Goal: Task Accomplishment & Management: Manage account settings

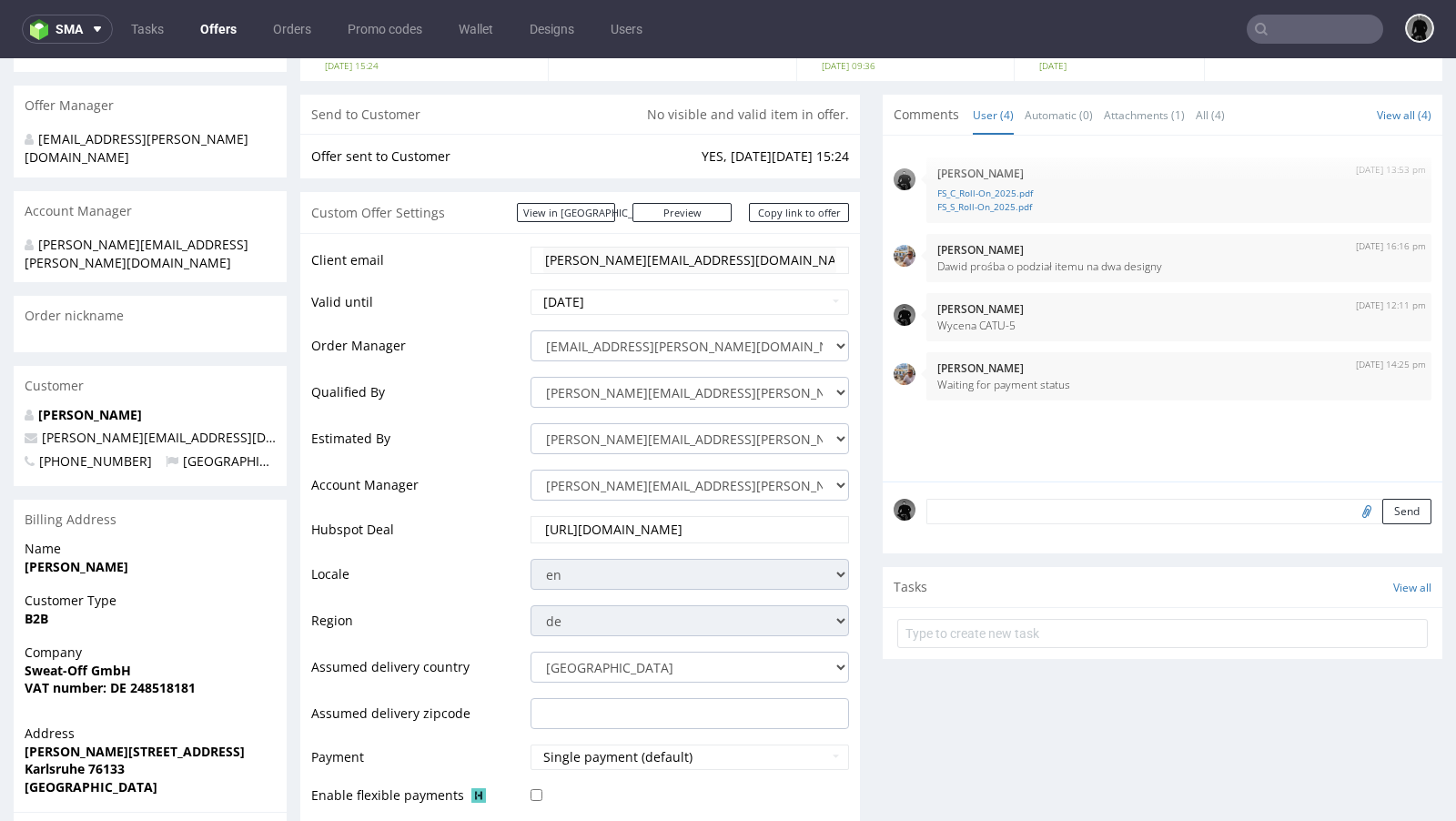
scroll to position [187, 0]
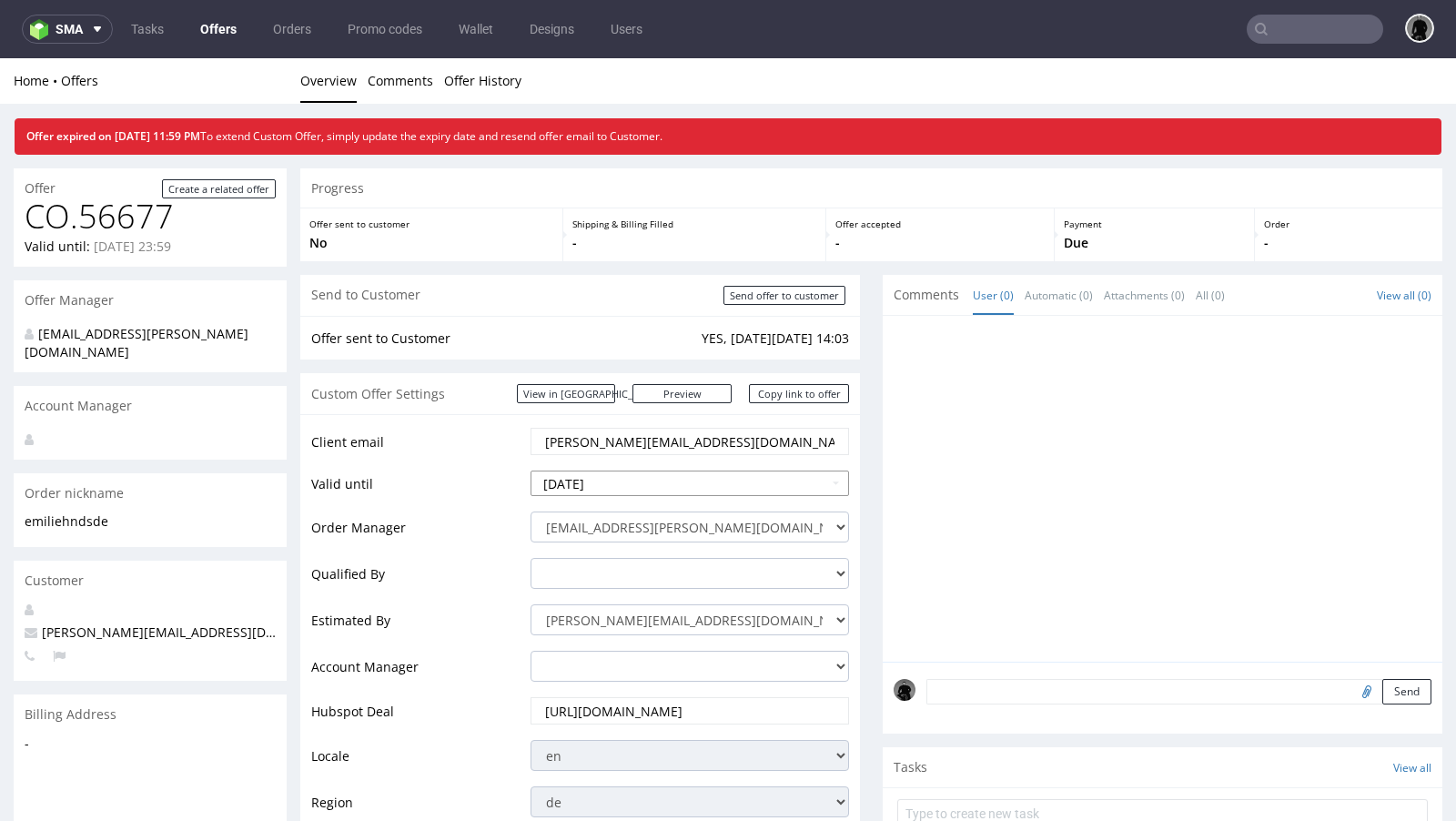
click at [626, 490] on input "2025-09-29" at bounding box center [689, 484] width 318 height 26
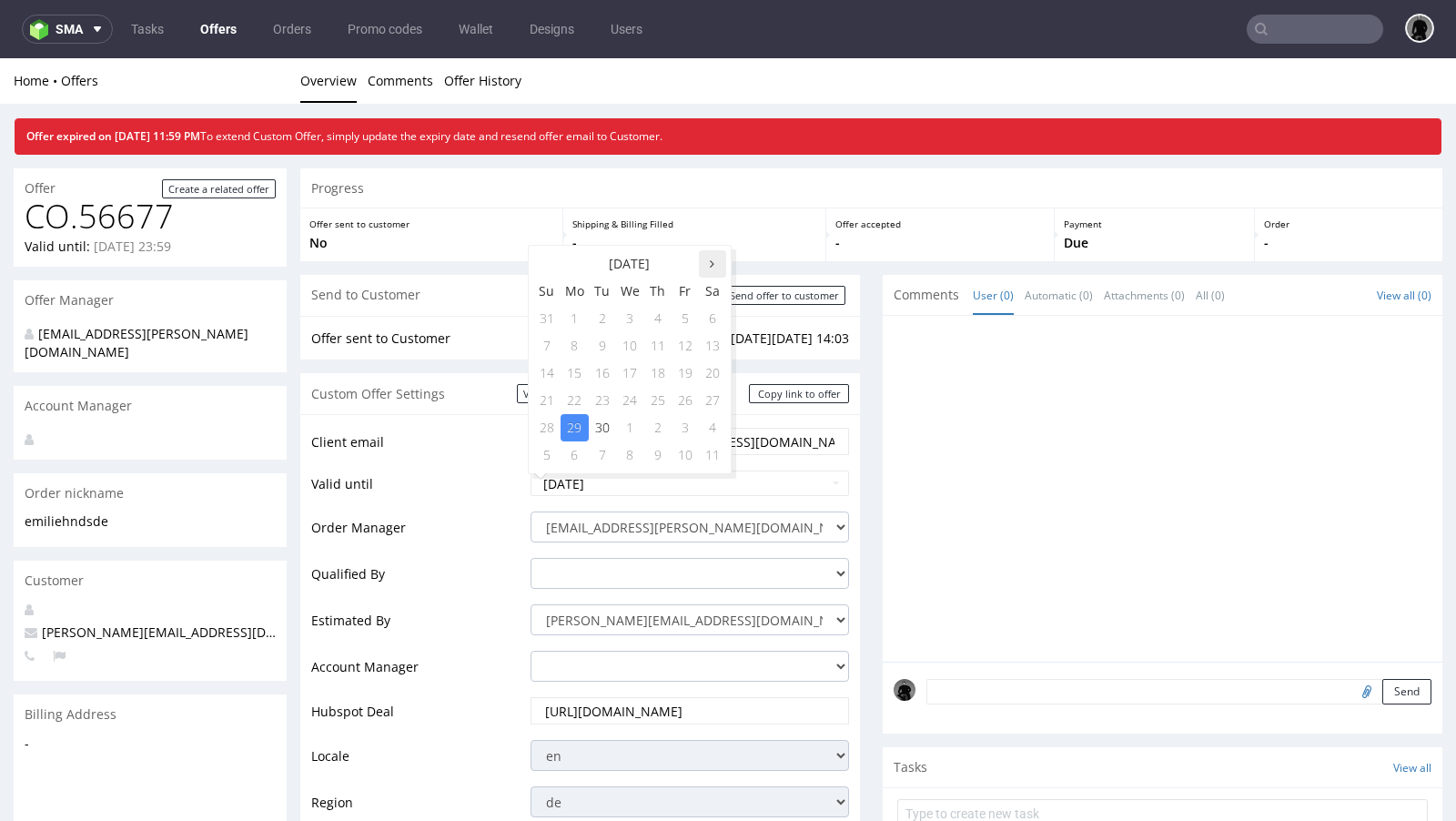
click at [713, 270] on th at bounding box center [713, 264] width 28 height 28
click at [652, 379] on td "13" at bounding box center [658, 373] width 28 height 28
type input "2025-11-13"
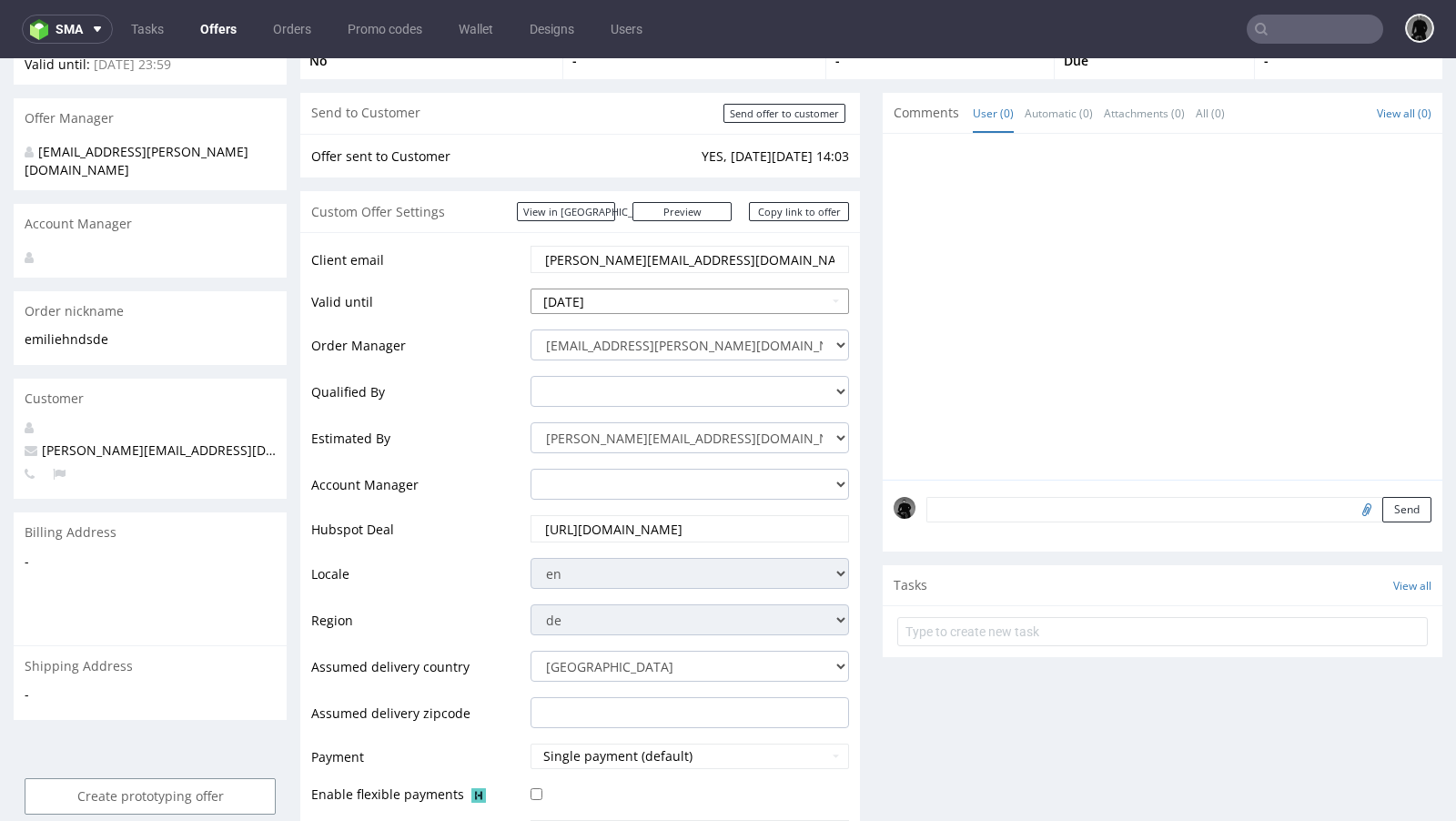
scroll to position [435, 0]
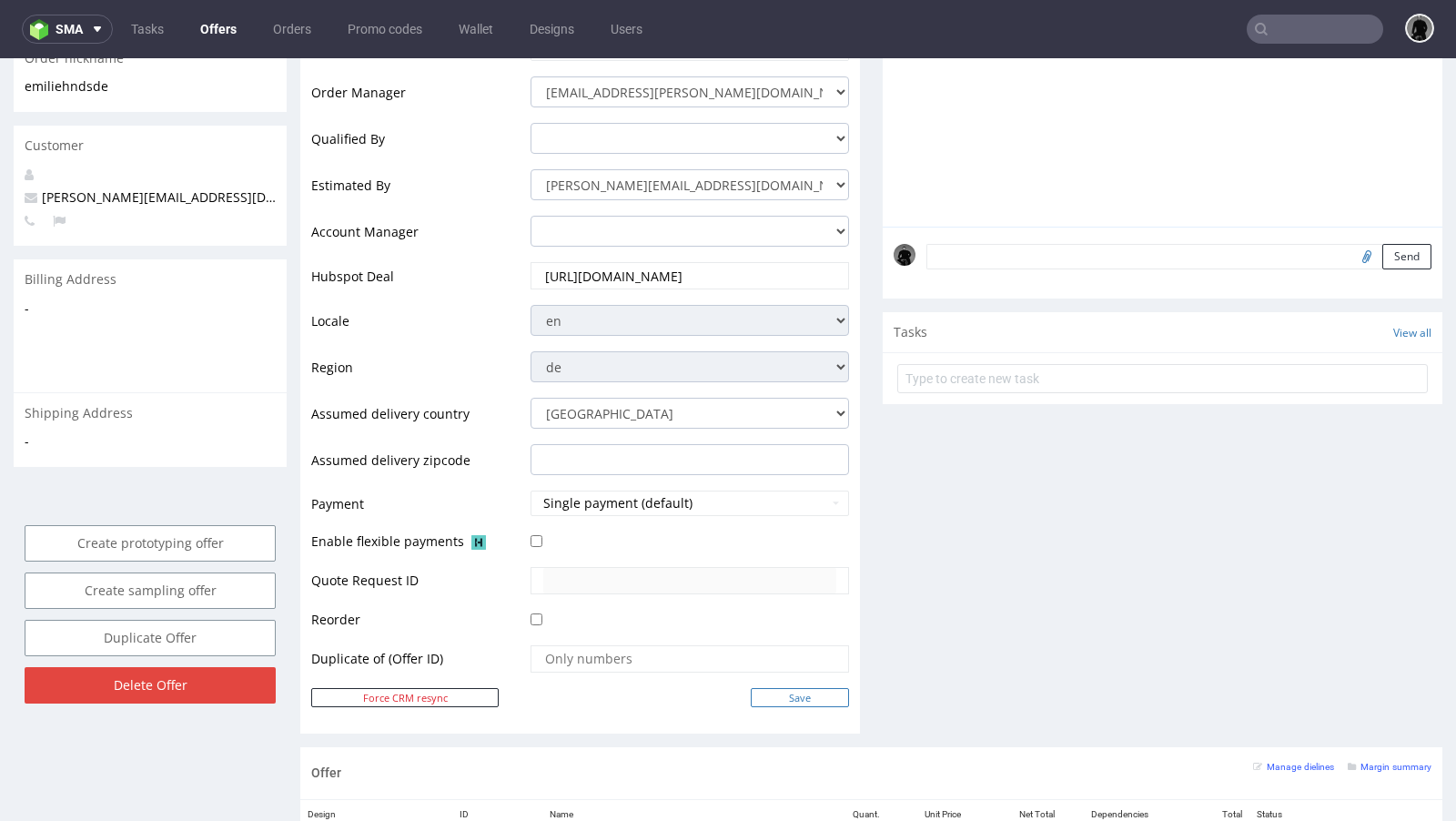
click at [759, 695] on input "Save" at bounding box center [799, 697] width 98 height 19
type input "In progress..."
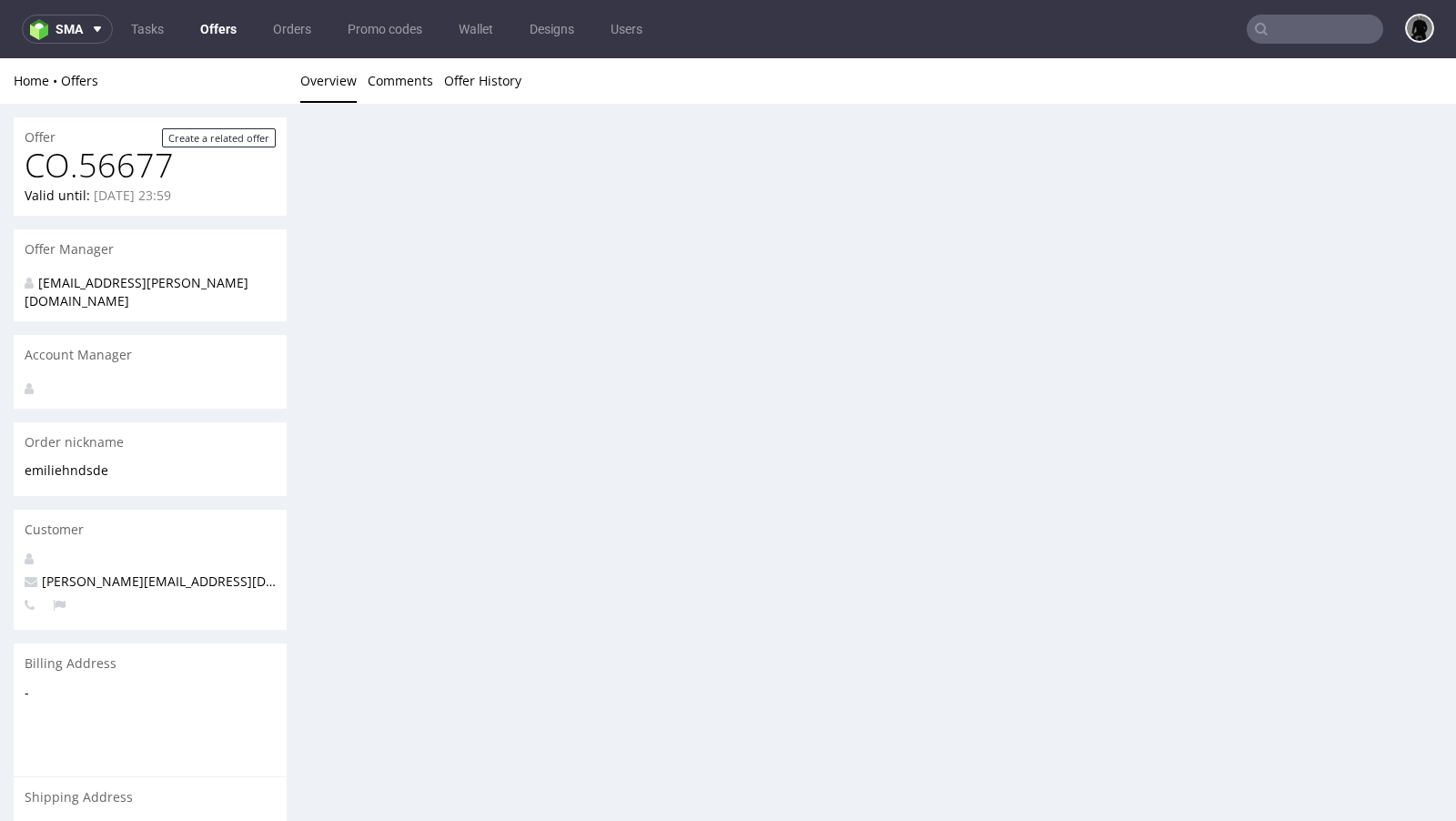
scroll to position [0, 0]
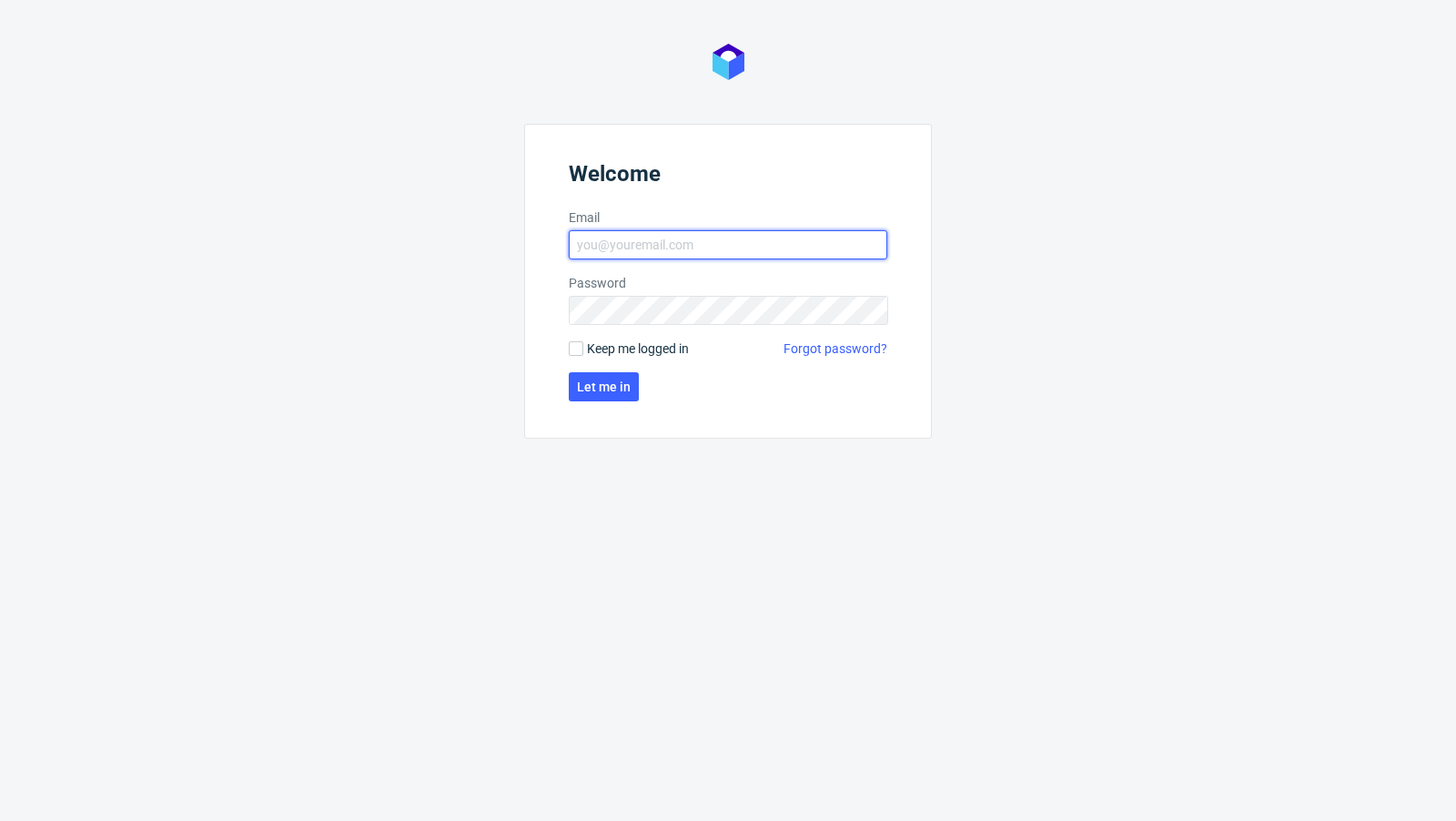
click at [643, 243] on input "Email" at bounding box center [728, 244] width 318 height 29
type input "[EMAIL_ADDRESS][PERSON_NAME][DOMAIN_NAME]"
click at [600, 395] on button "Let me in" at bounding box center [603, 386] width 70 height 29
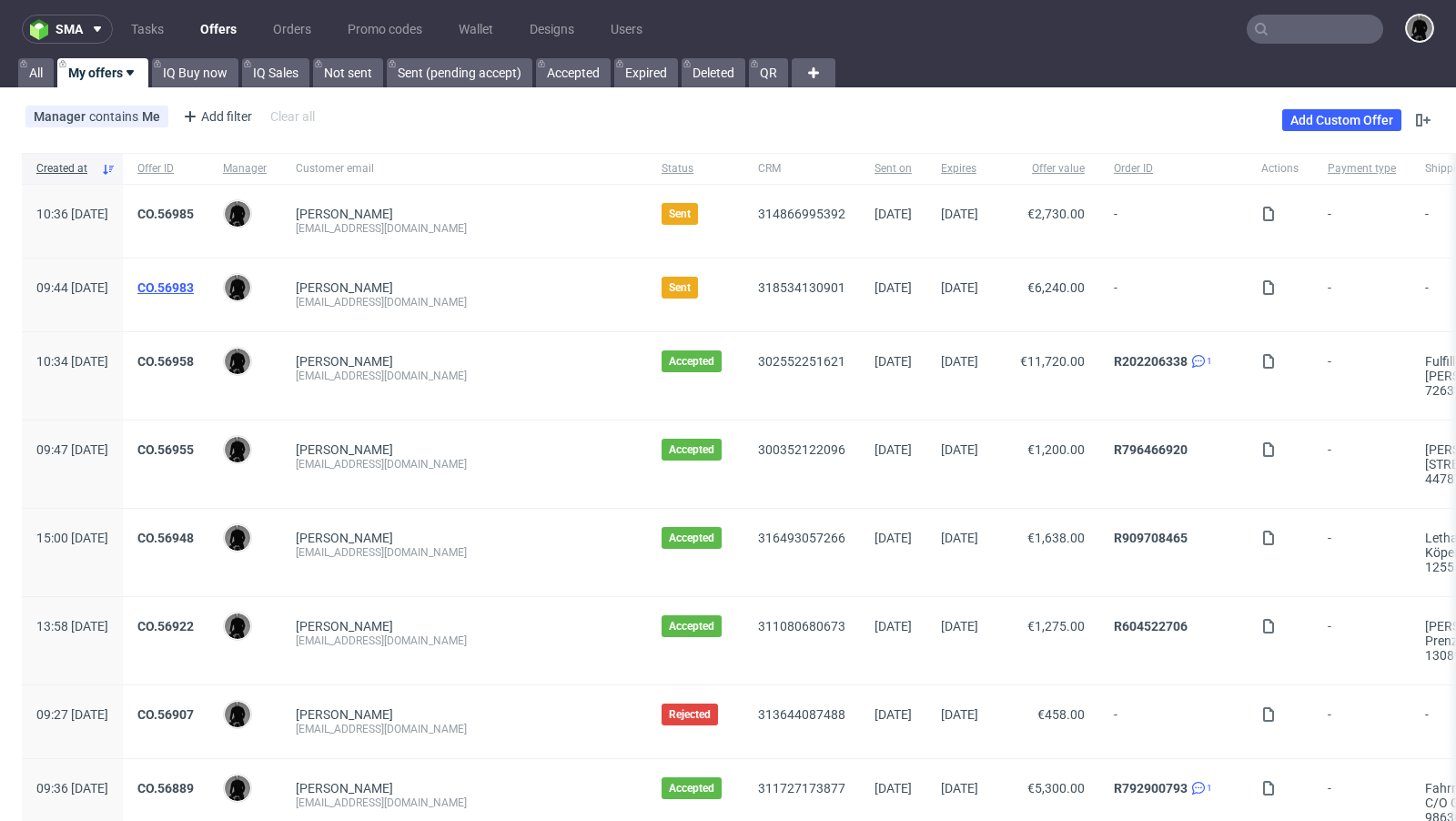
click at [194, 284] on link "CO.56983" at bounding box center [165, 287] width 56 height 15
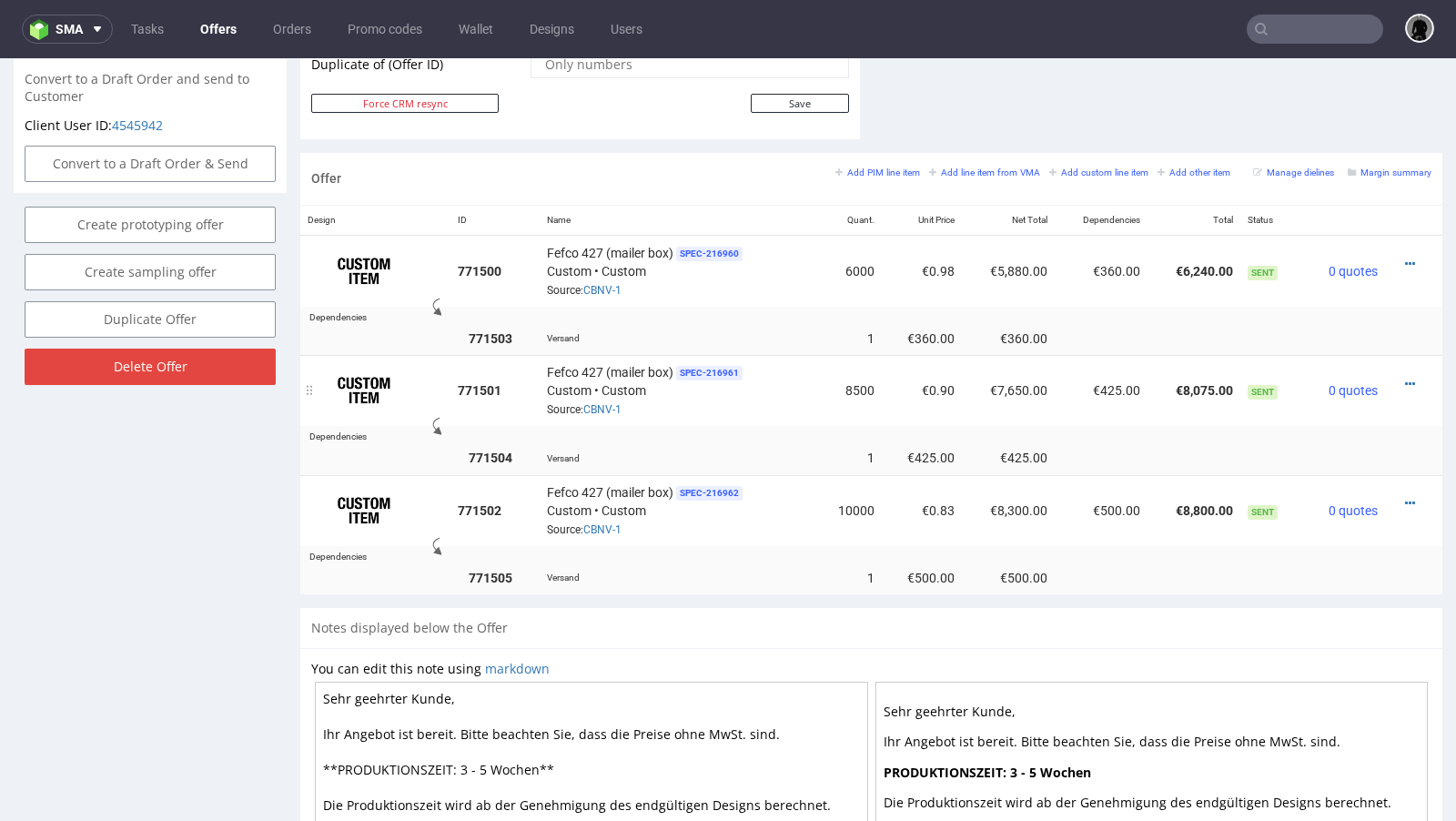
scroll to position [990, 0]
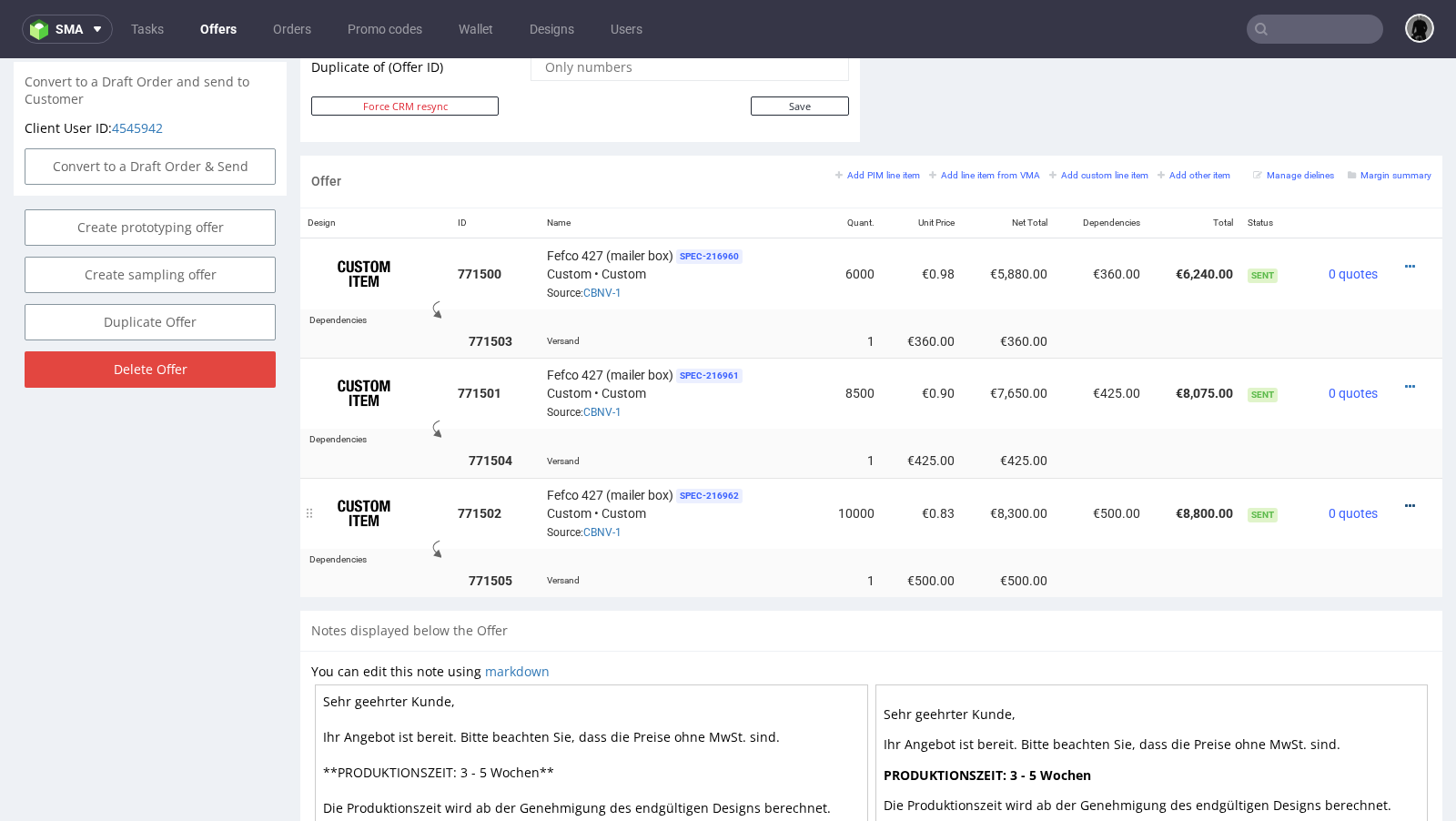
click at [1406, 500] on icon at bounding box center [1410, 505] width 10 height 13
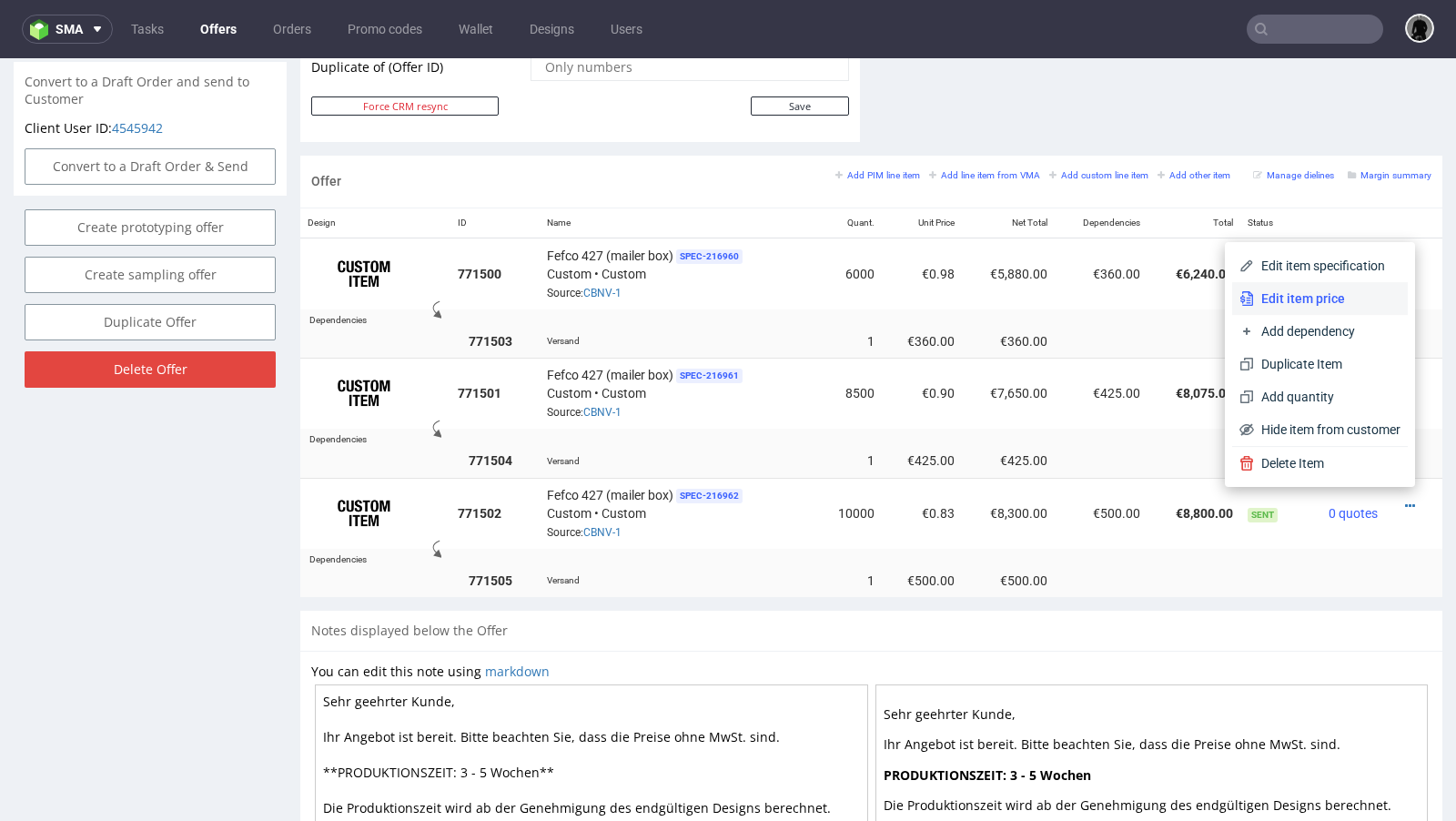
click at [1268, 295] on span "Edit item price" at bounding box center [1327, 299] width 146 height 18
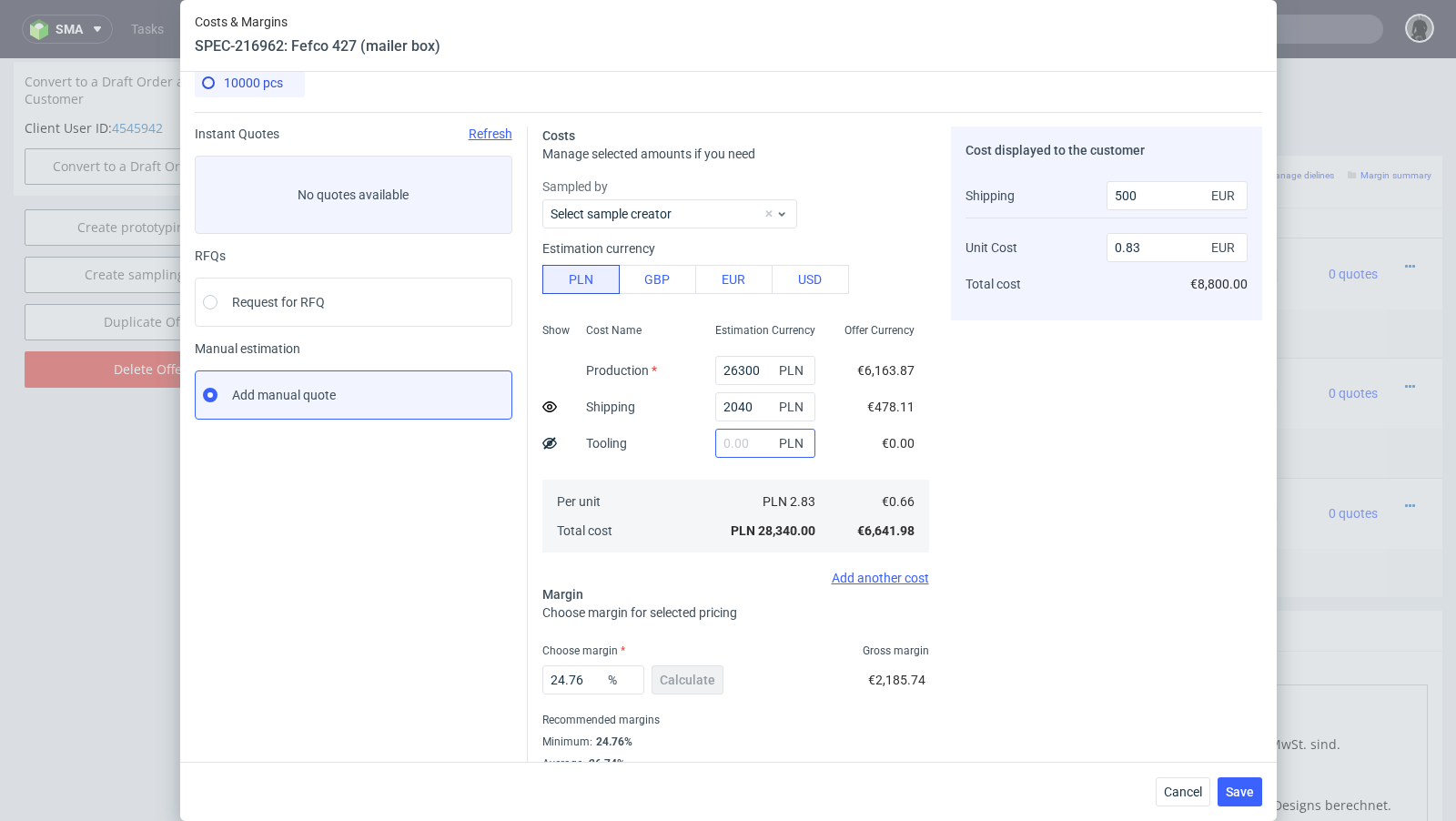
scroll to position [17, 0]
click at [738, 375] on input "26300" at bounding box center [765, 372] width 100 height 29
paste input "56"
type input "25600"
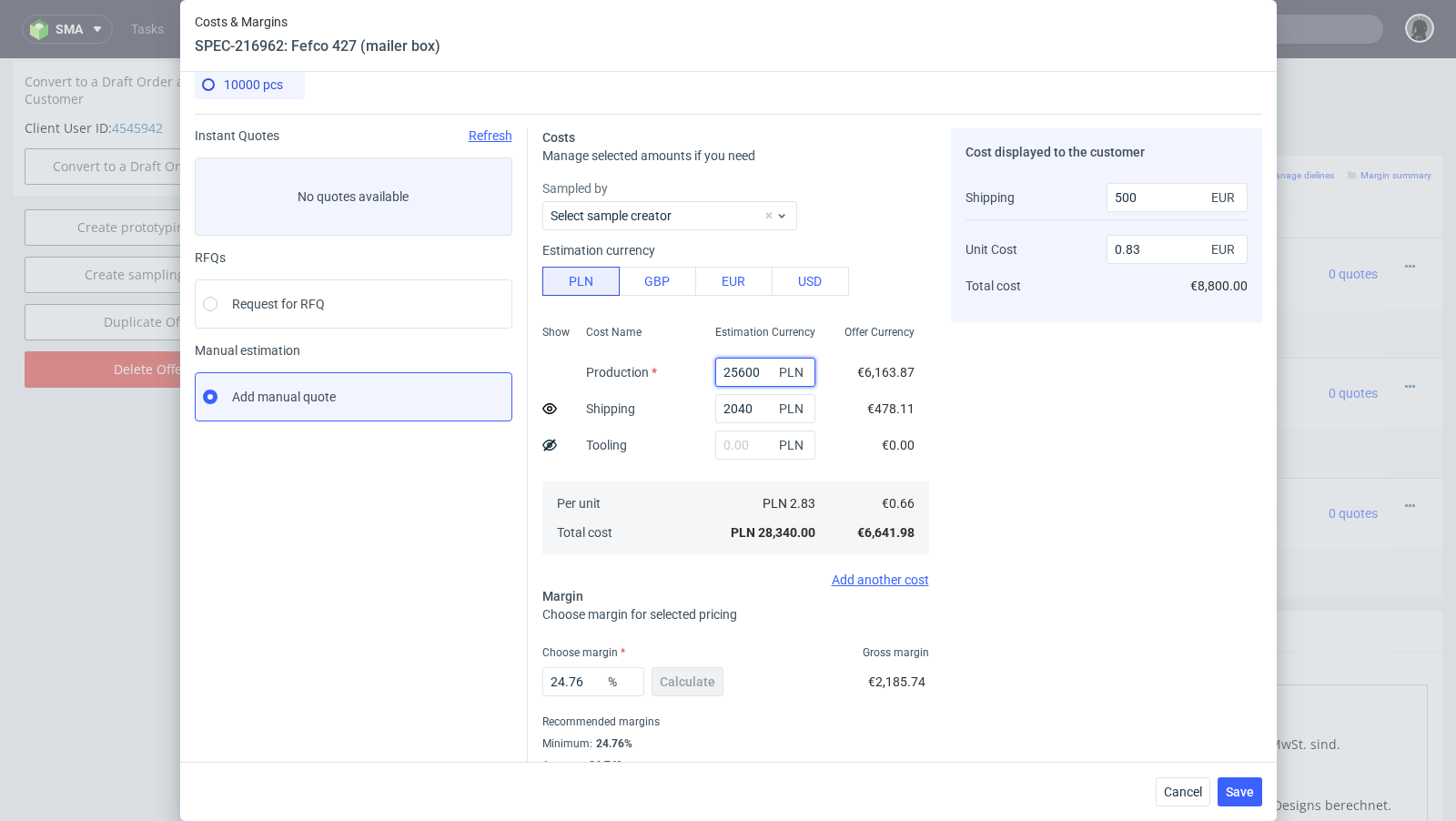
type input "0.81"
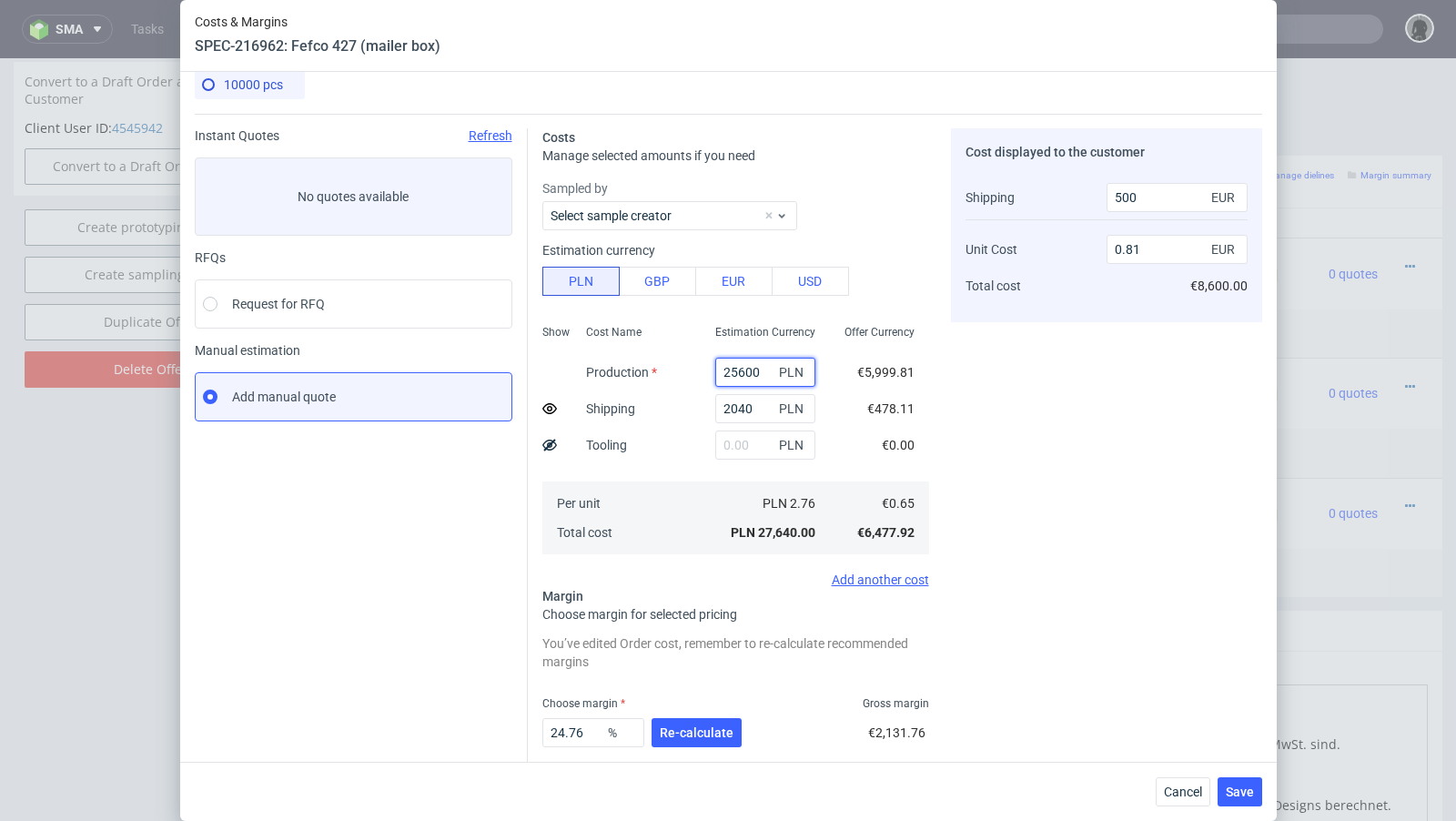
scroll to position [43, 0]
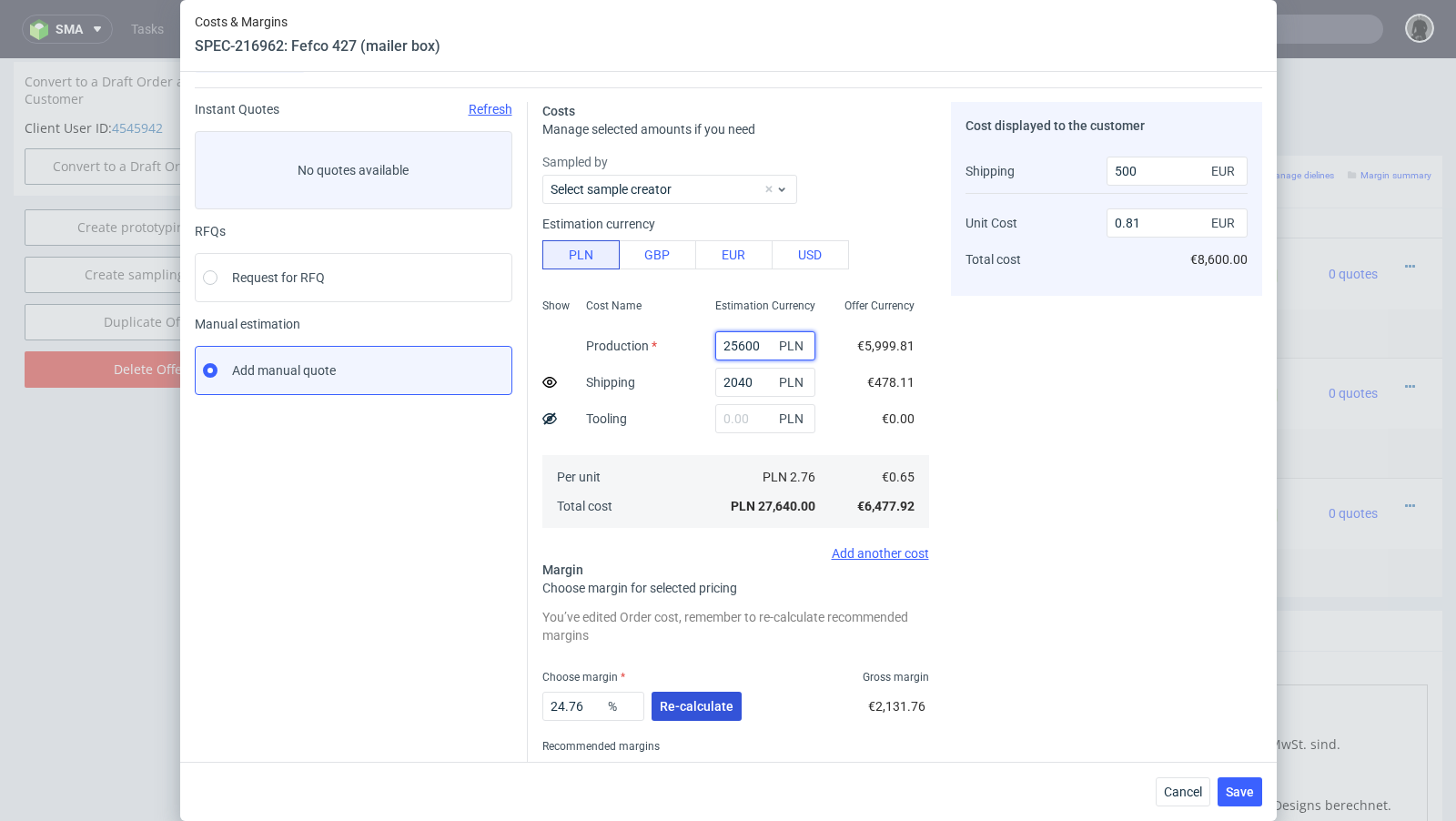
type input "25600"
click at [680, 694] on button "Re-calculate" at bounding box center [696, 705] width 90 height 29
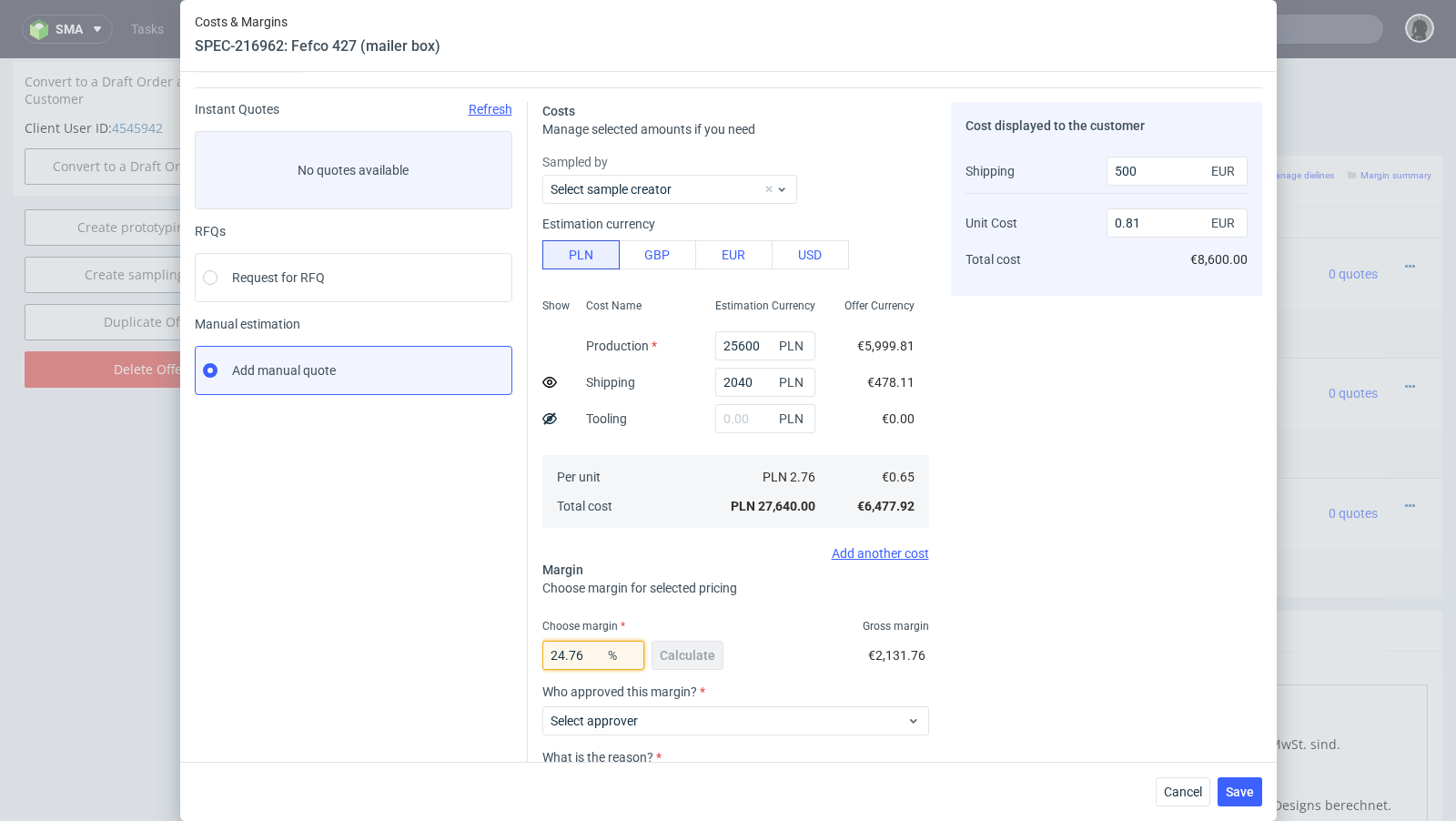
drag, startPoint x: 596, startPoint y: 655, endPoint x: 530, endPoint y: 647, distance: 66.5
click at [530, 647] on div "Costs Manage selected amounts if you need Sampled by Select sample creator Esti…" at bounding box center [895, 493] width 734 height 812
type input "27"
type input "0.84"
type input "26"
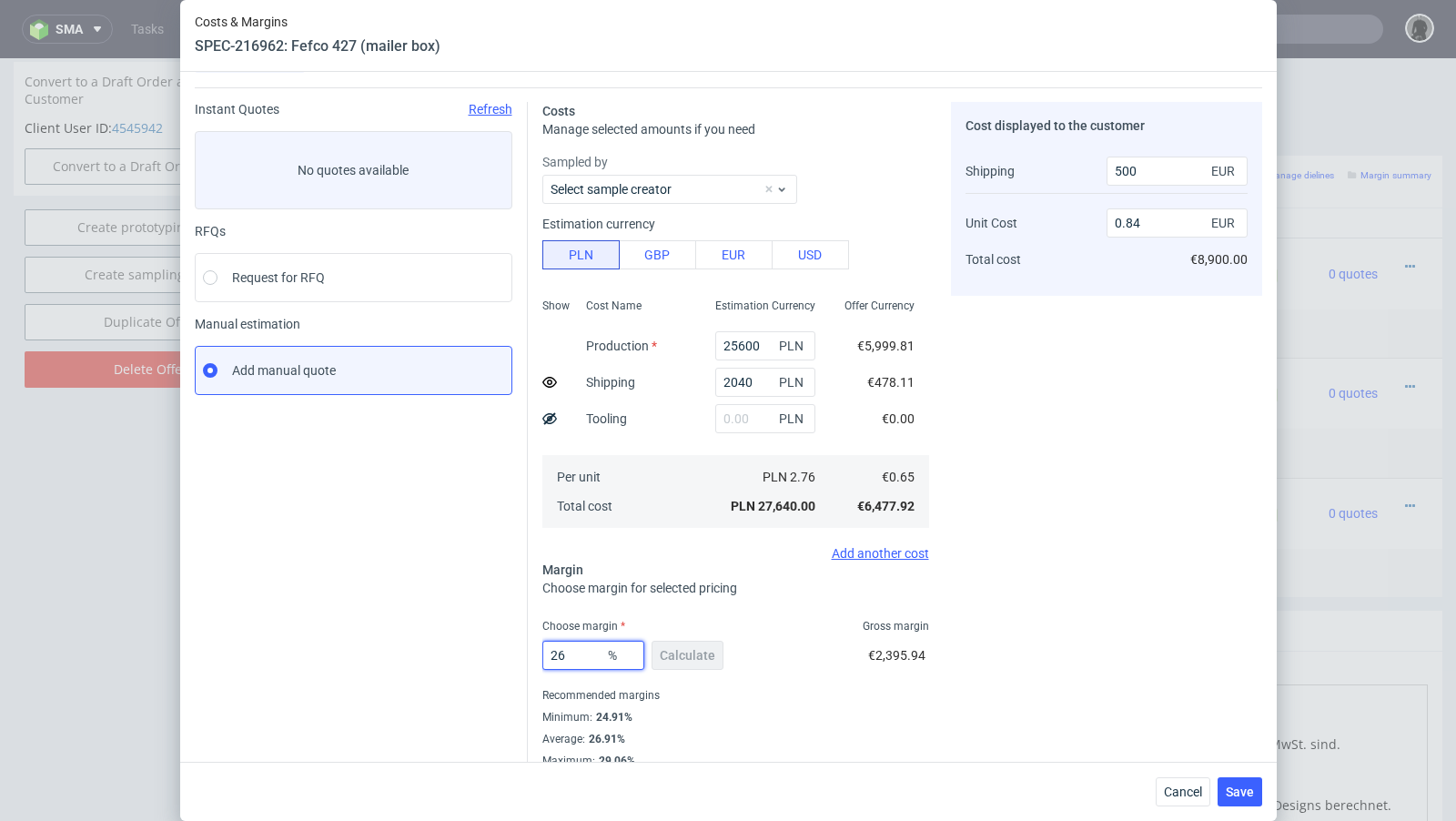
type input "0.83"
type input "26.8"
type input "0.84"
type input "26.6"
type input "0.83"
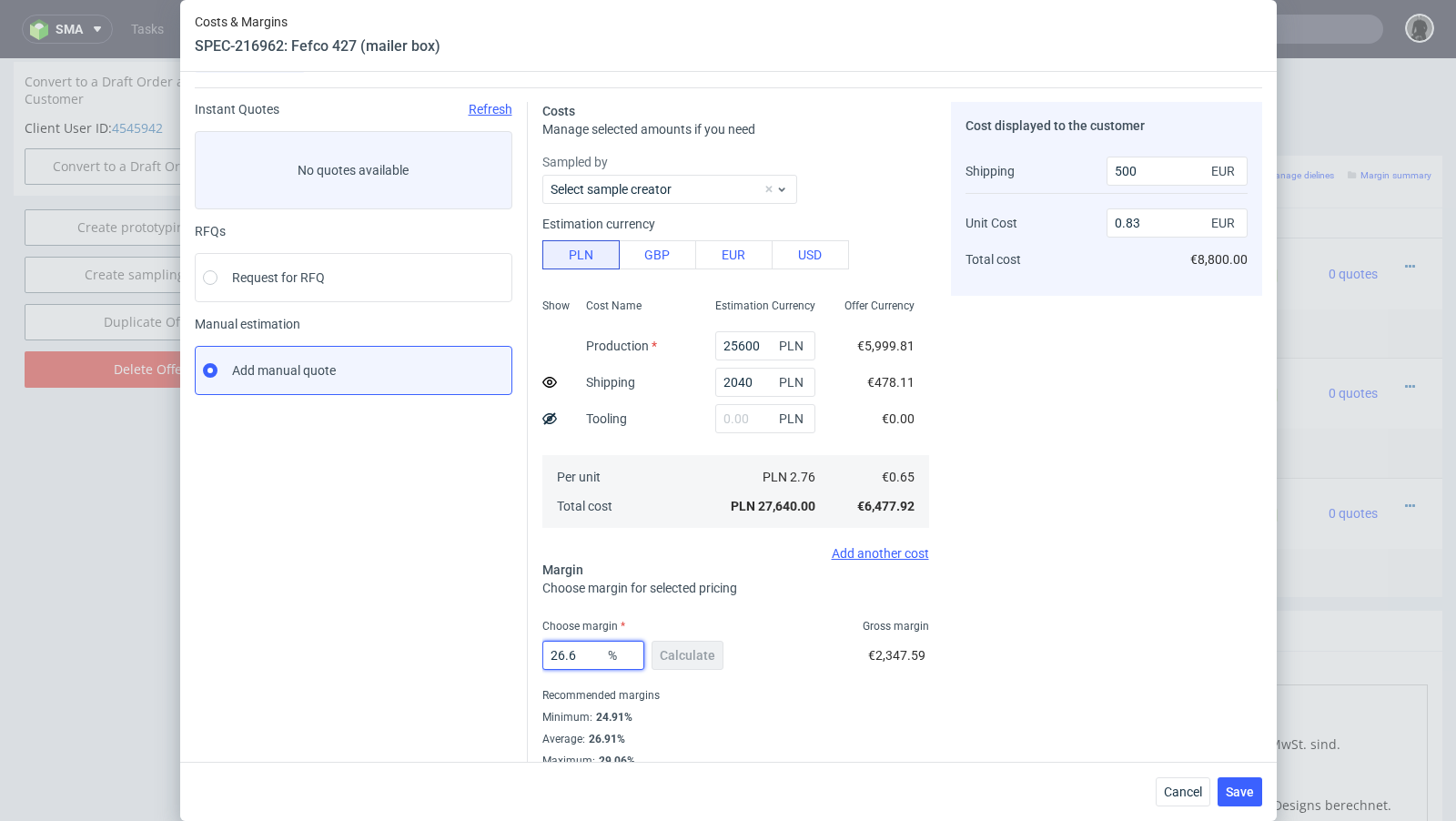
type input "26.66"
type input "0.84"
type input "26.62"
type input "0.83"
type input "26.62"
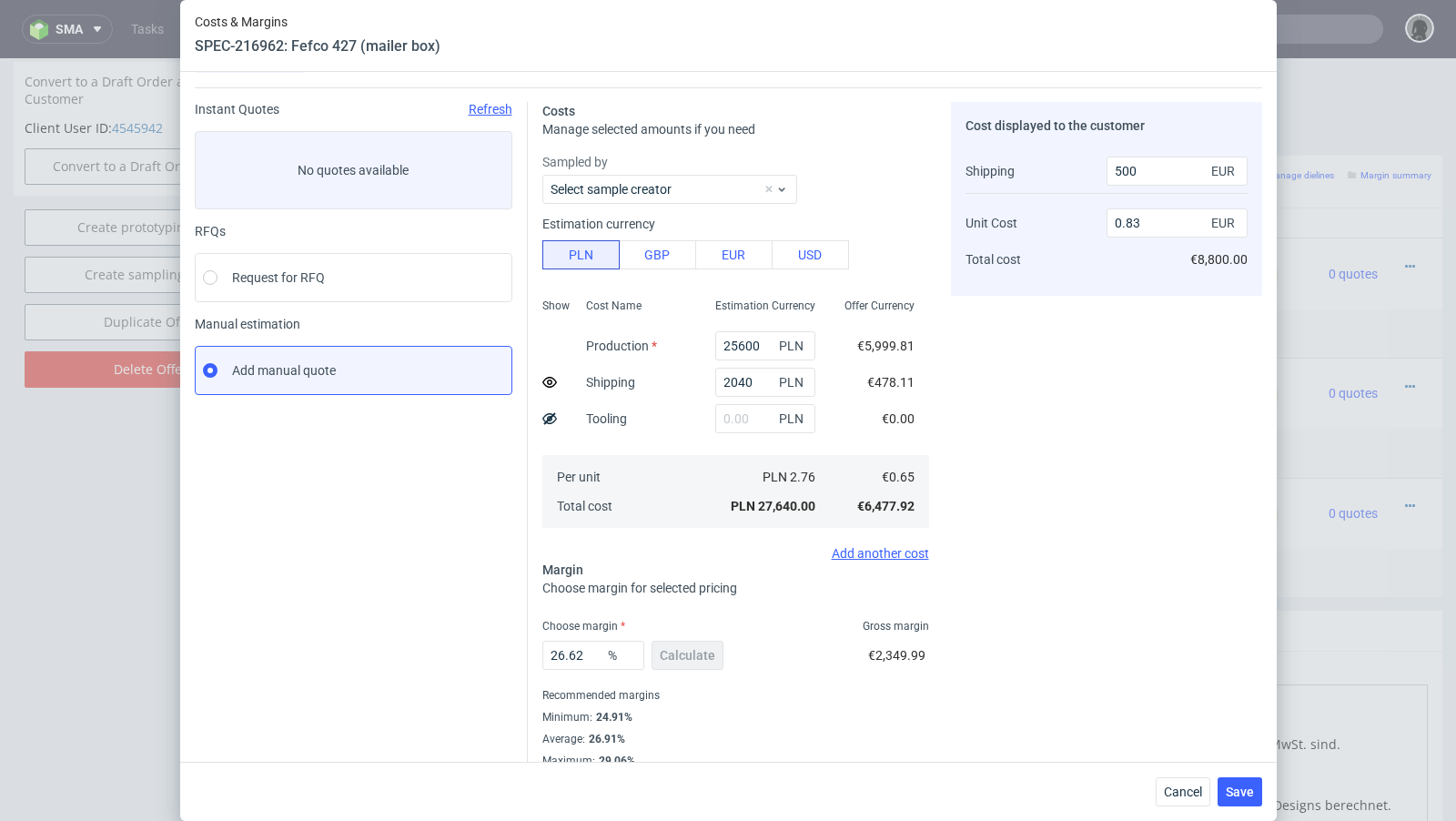
click at [469, 606] on div "Instant Quotes Refresh No quotes available RFQs Request for RFQ Manual estimati…" at bounding box center [361, 434] width 333 height 666
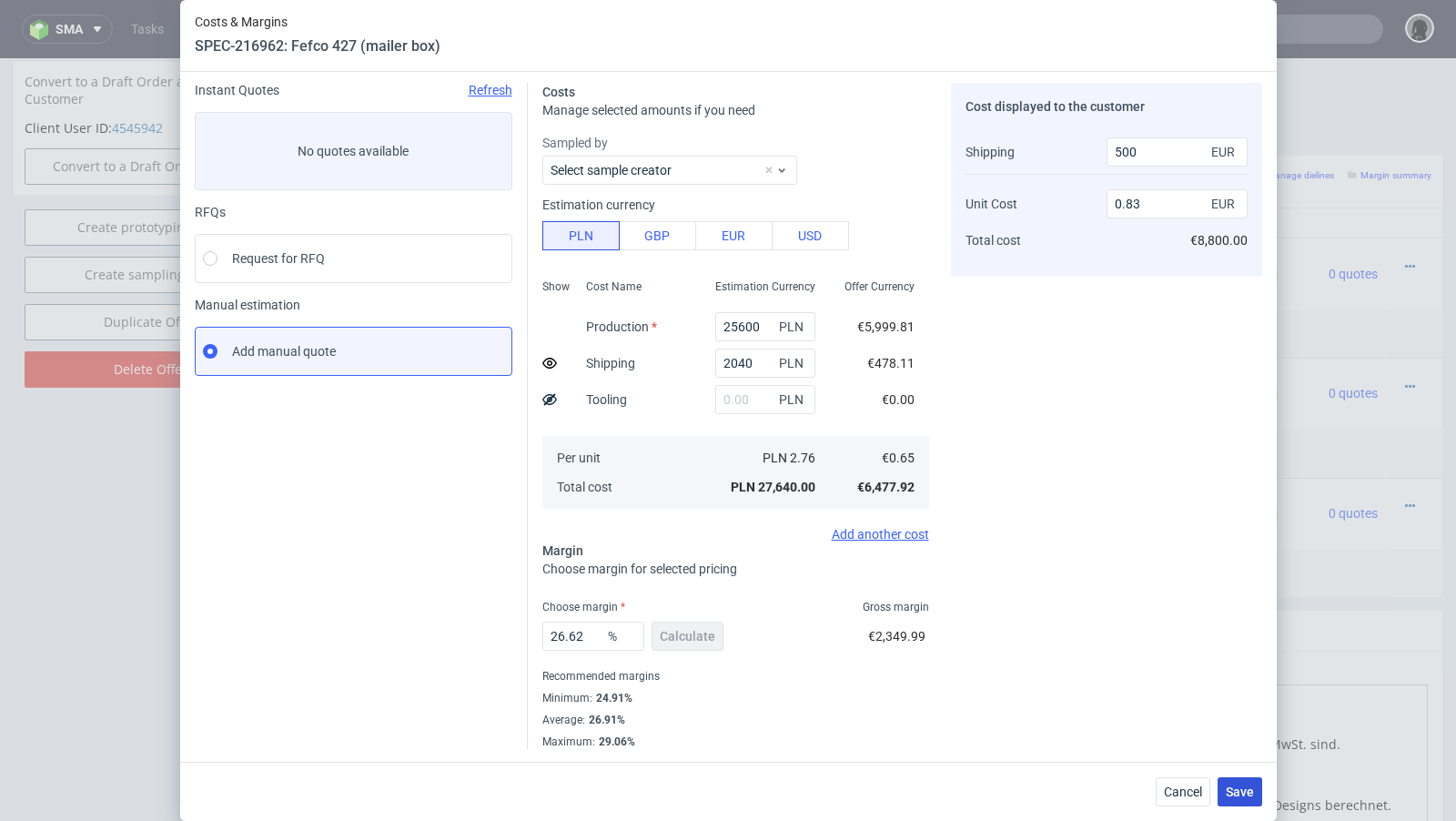
click at [1236, 786] on span "Save" at bounding box center [1239, 791] width 29 height 13
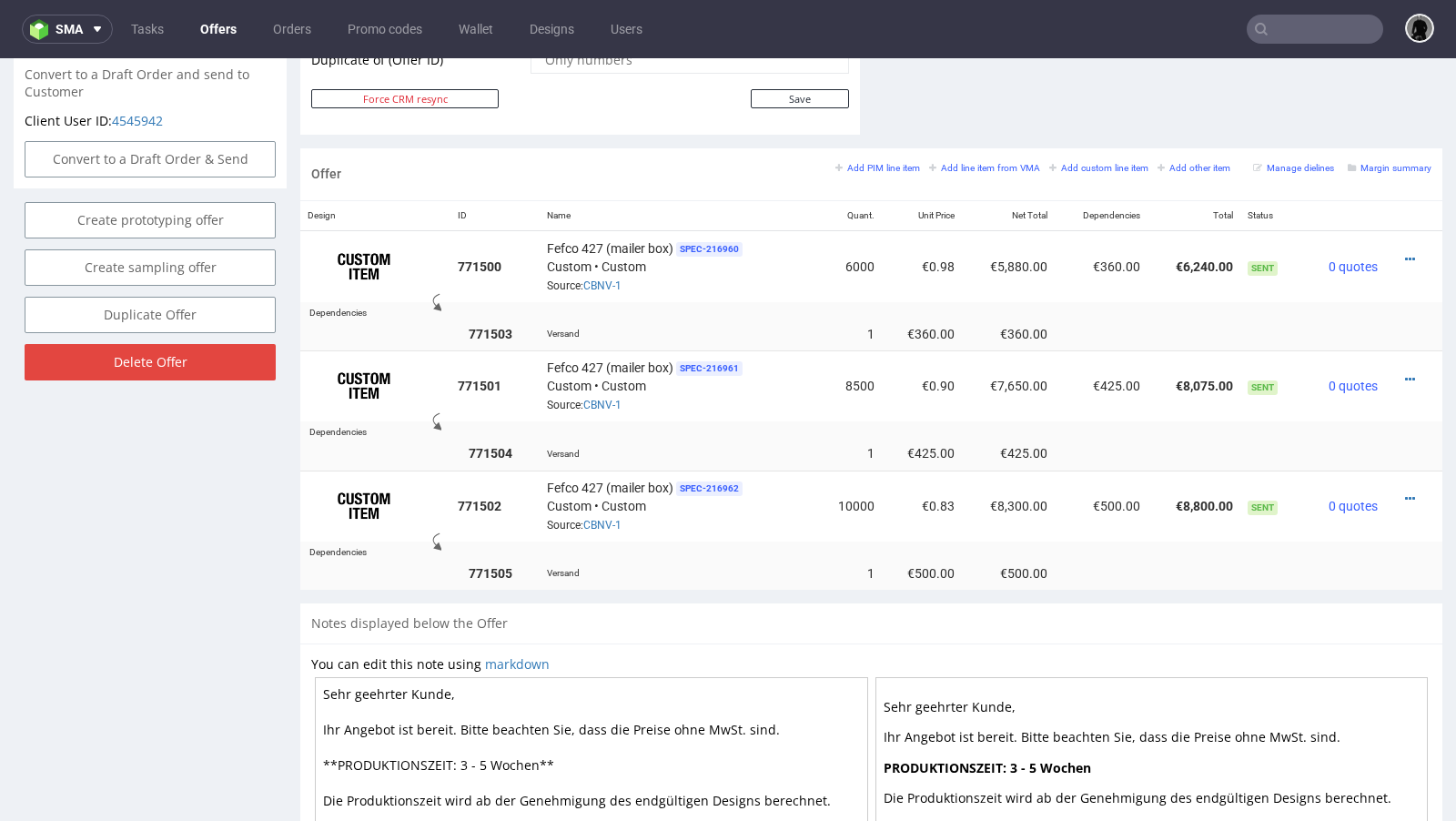
scroll to position [985, 0]
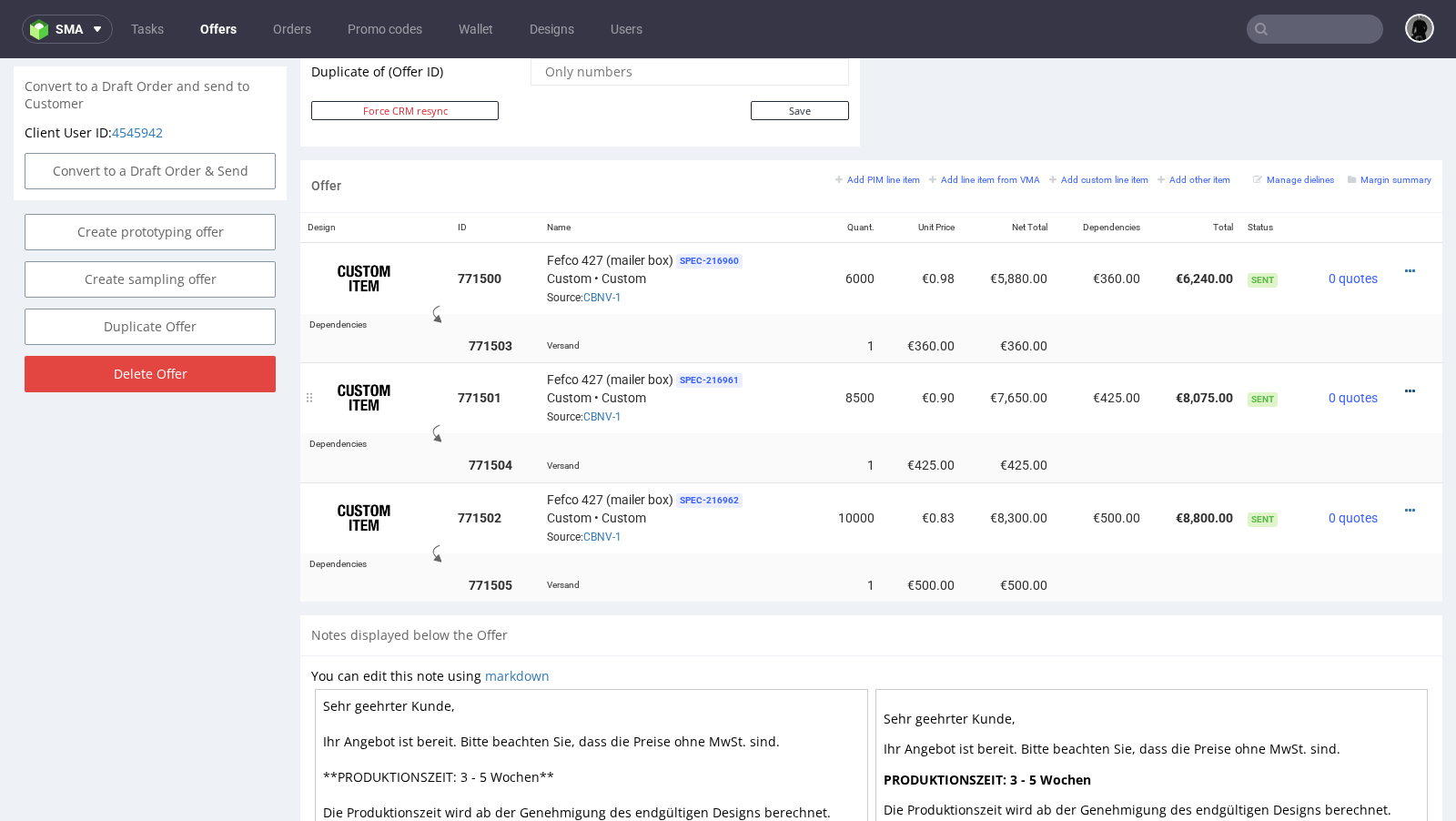
click at [1406, 385] on icon at bounding box center [1410, 391] width 10 height 13
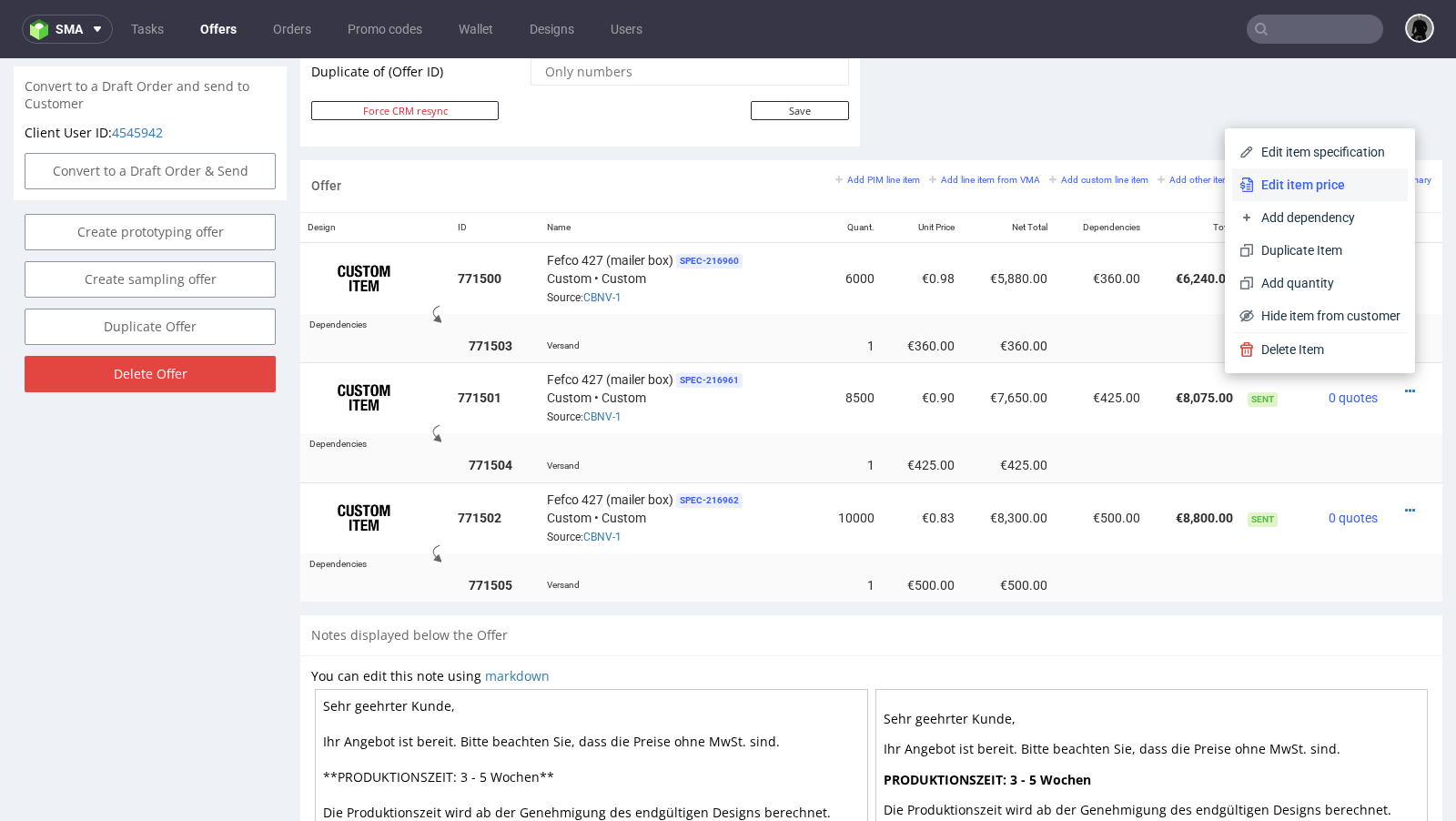
click at [1269, 192] on span "Edit item price" at bounding box center [1327, 185] width 146 height 18
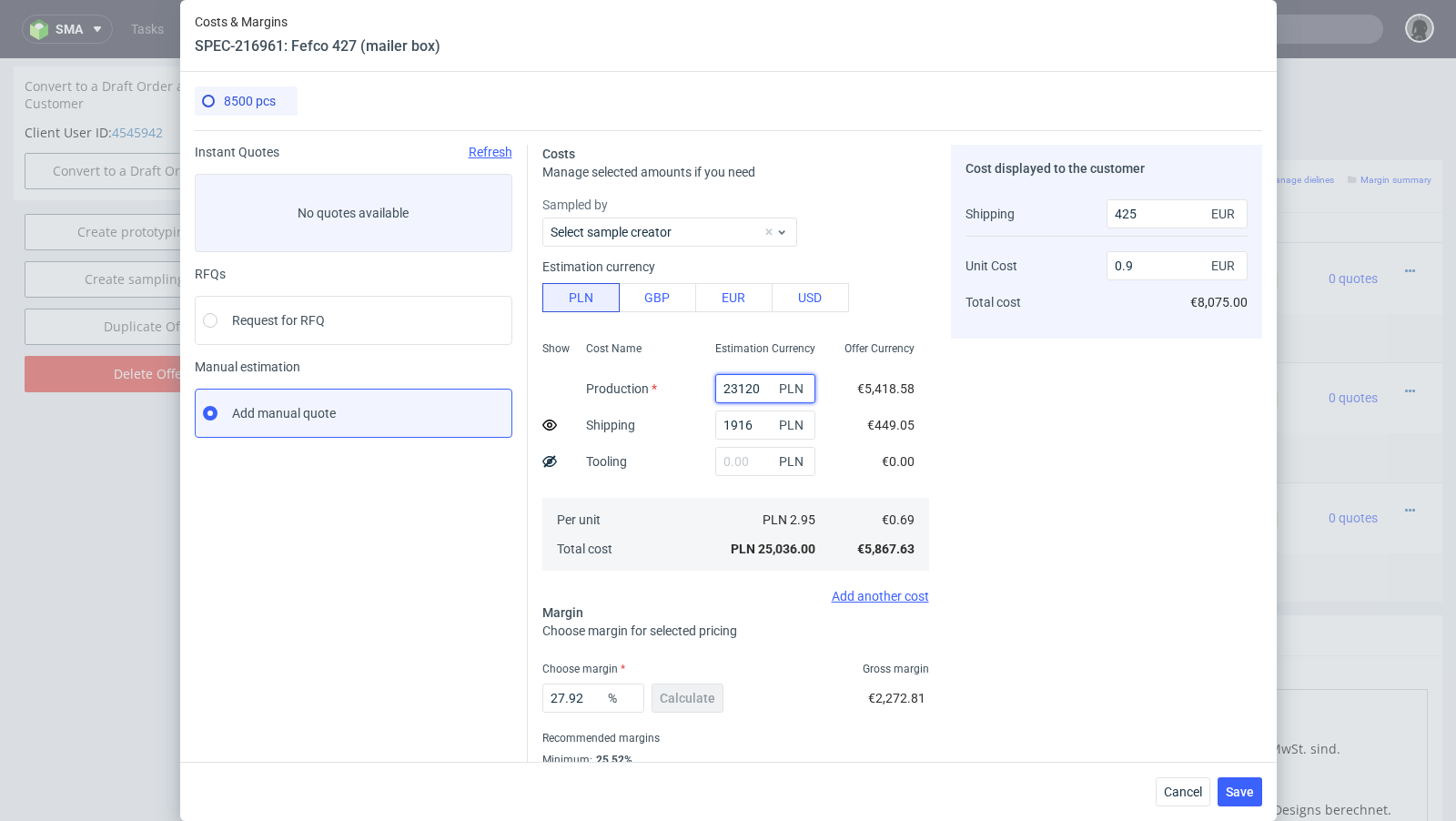
click at [732, 387] on input "23120" at bounding box center [765, 388] width 100 height 29
paste input "2695"
type input "22695"
type input "0.89"
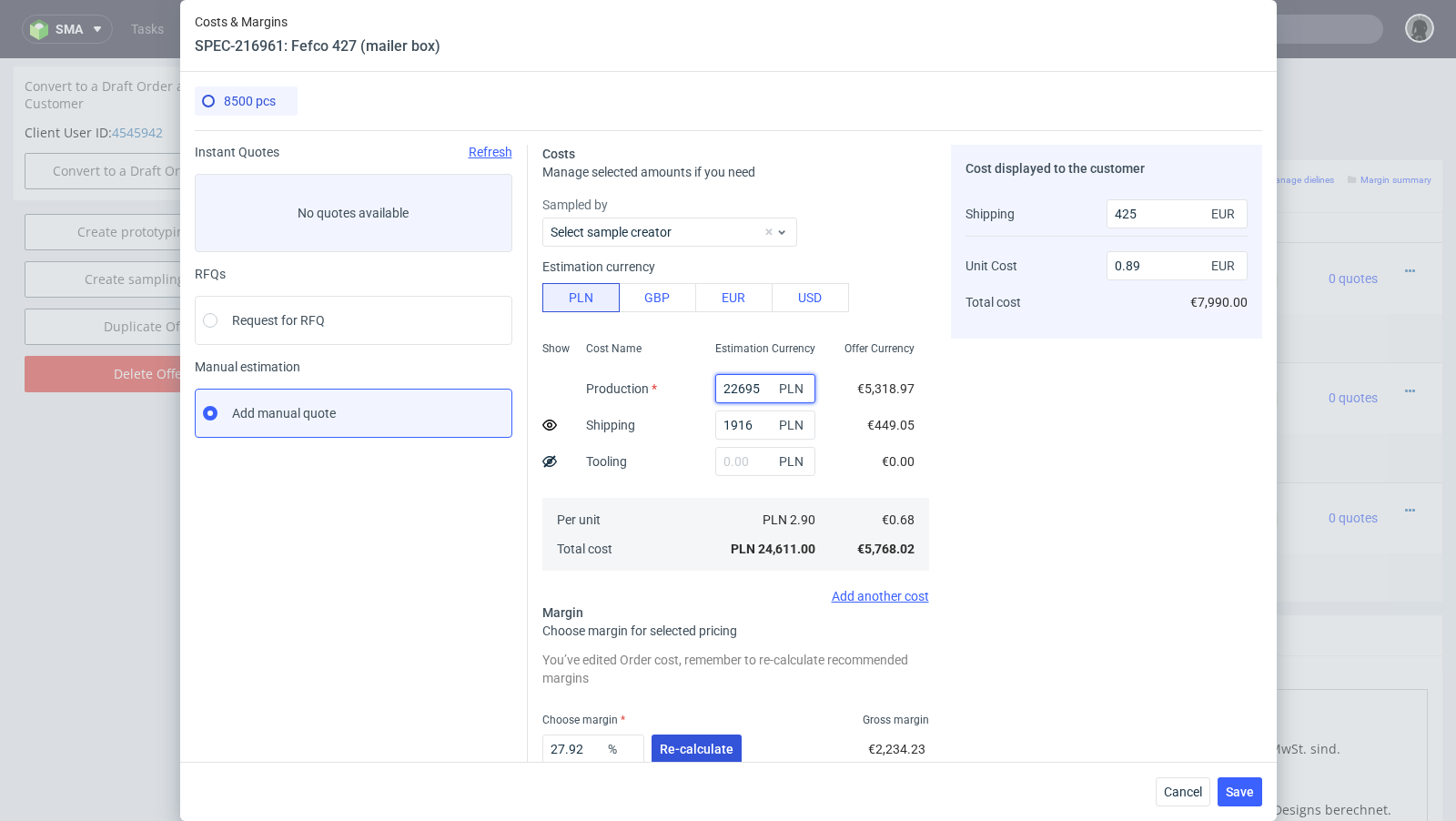
type input "22695"
click at [683, 762] on button "Re-calculate" at bounding box center [696, 748] width 90 height 29
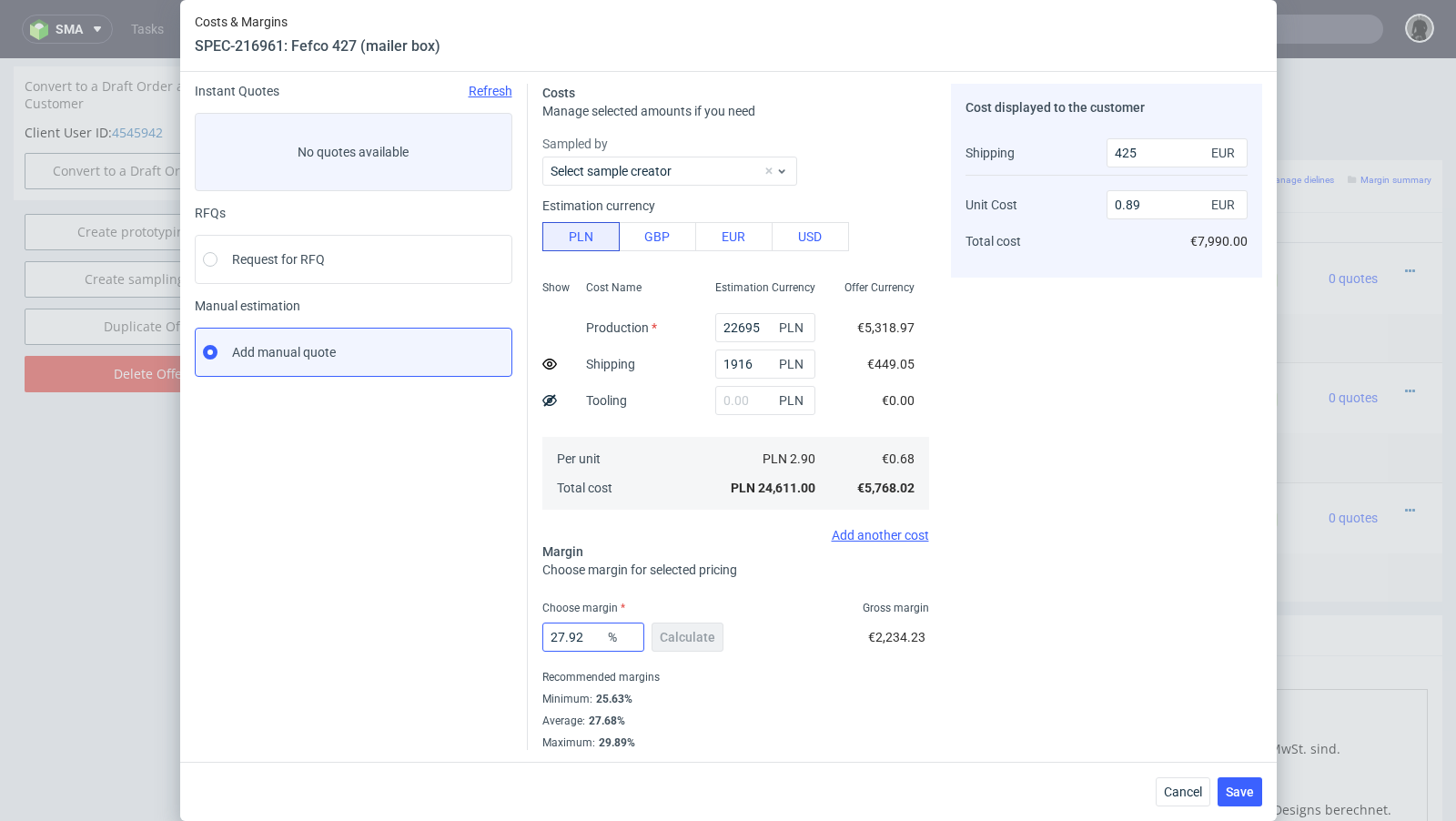
scroll to position [62, 0]
drag, startPoint x: 585, startPoint y: 637, endPoint x: 448, endPoint y: 615, distance: 138.8
click at [448, 615] on div "Instant Quotes Refresh No quotes available RFQs Request for RFQ Manual estimati…" at bounding box center [728, 409] width 1067 height 681
type input "29"
type input "0.9"
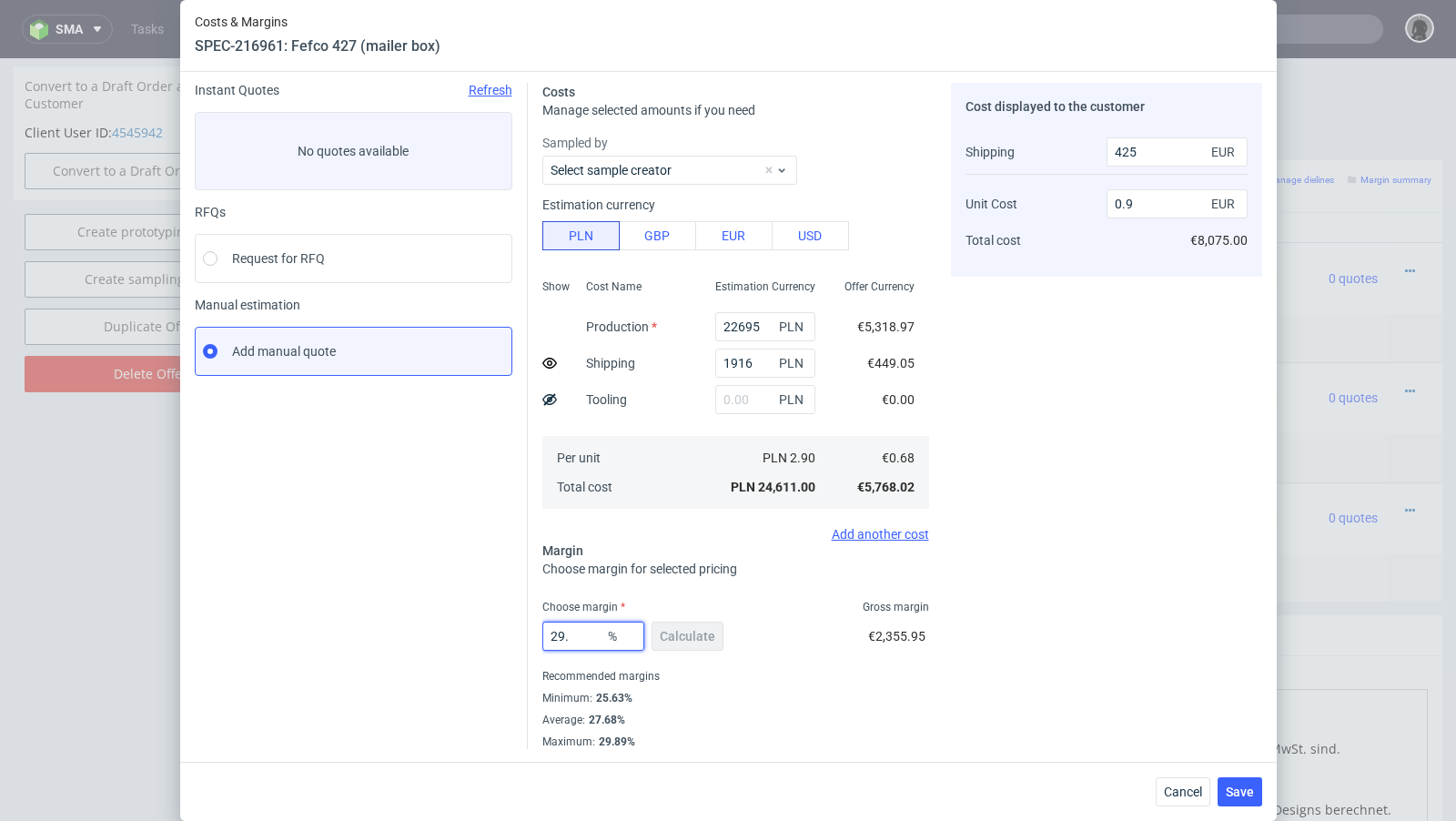
type input "29.8"
type input "0.91"
type input "29.1"
type input "0.9"
type input "29.17"
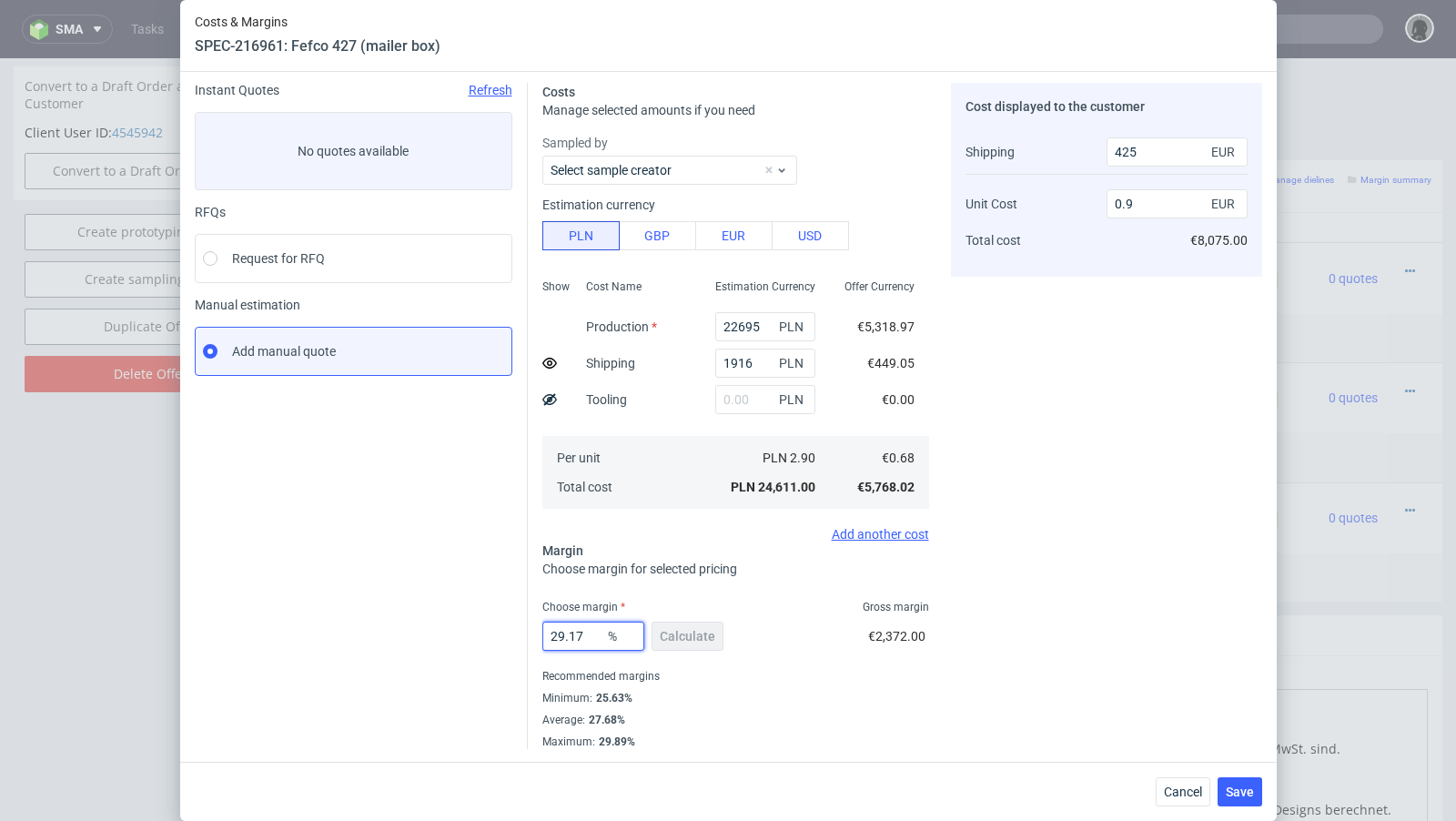
type input "0.91"
type input "29.15"
type input "0.9"
type input "29.15"
click at [388, 570] on div "Instant Quotes Refresh No quotes available RFQs Request for RFQ Manual estimati…" at bounding box center [361, 415] width 333 height 666
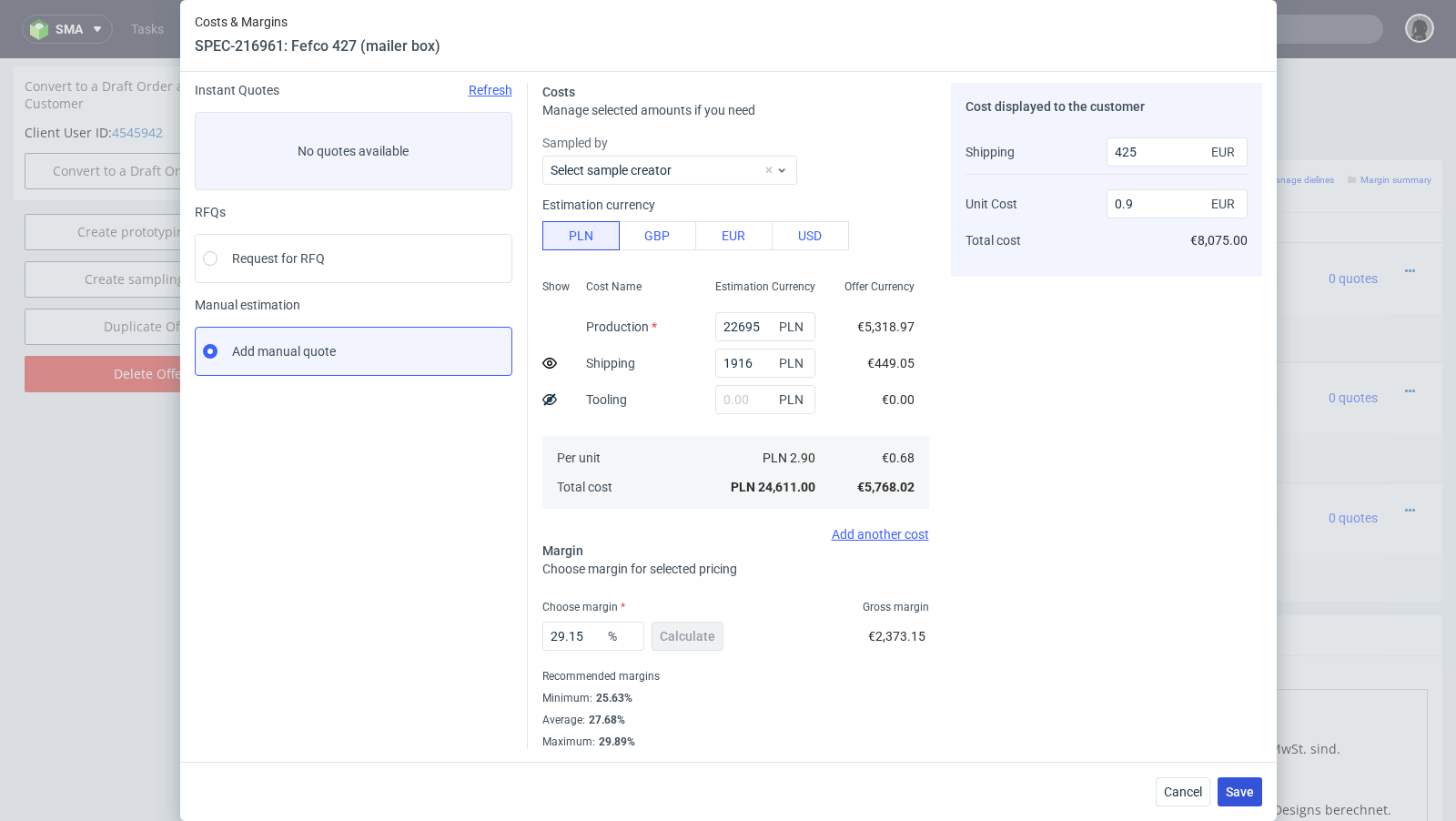
click at [1249, 783] on button "Save" at bounding box center [1239, 791] width 45 height 29
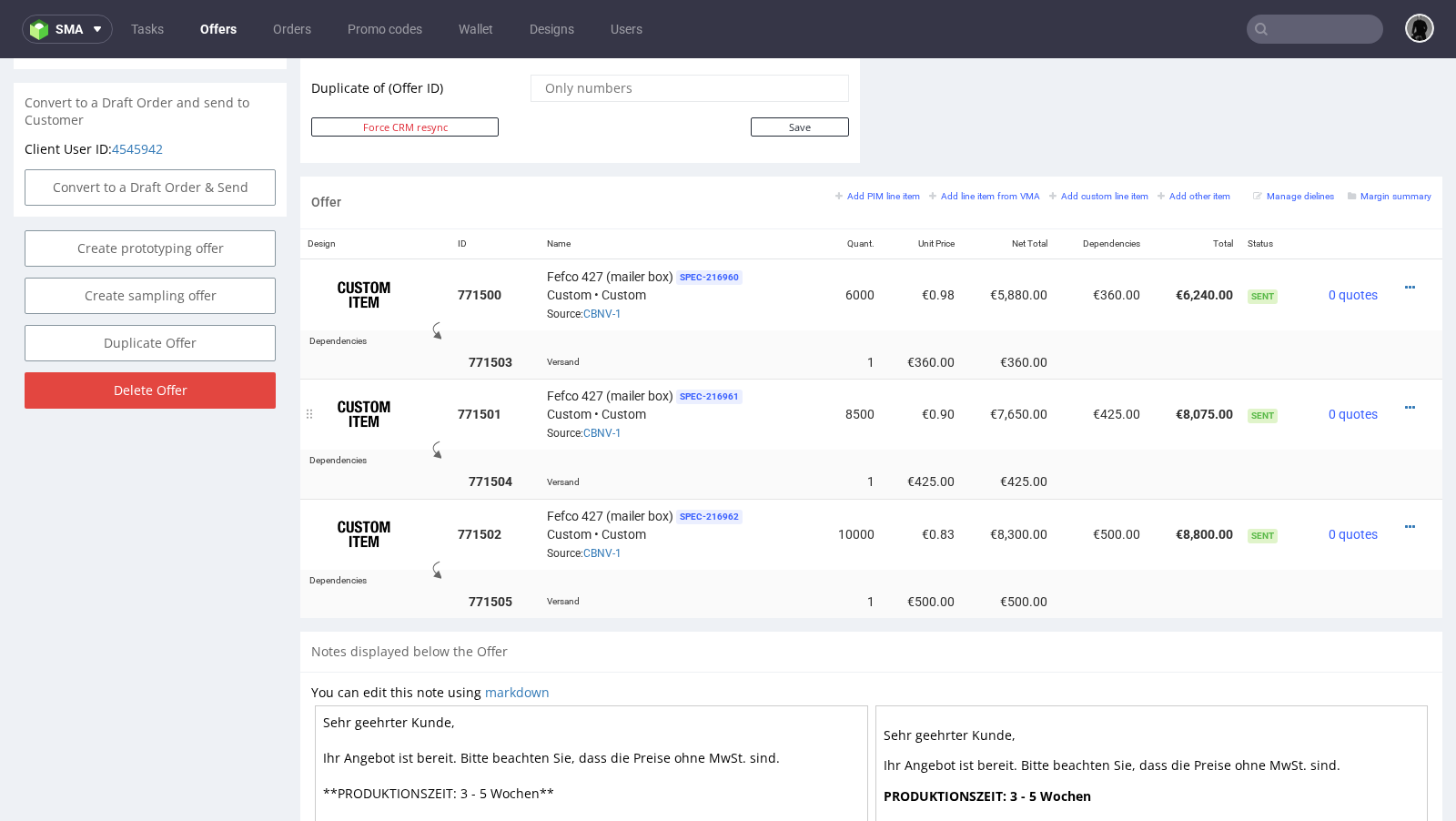
scroll to position [1015, 0]
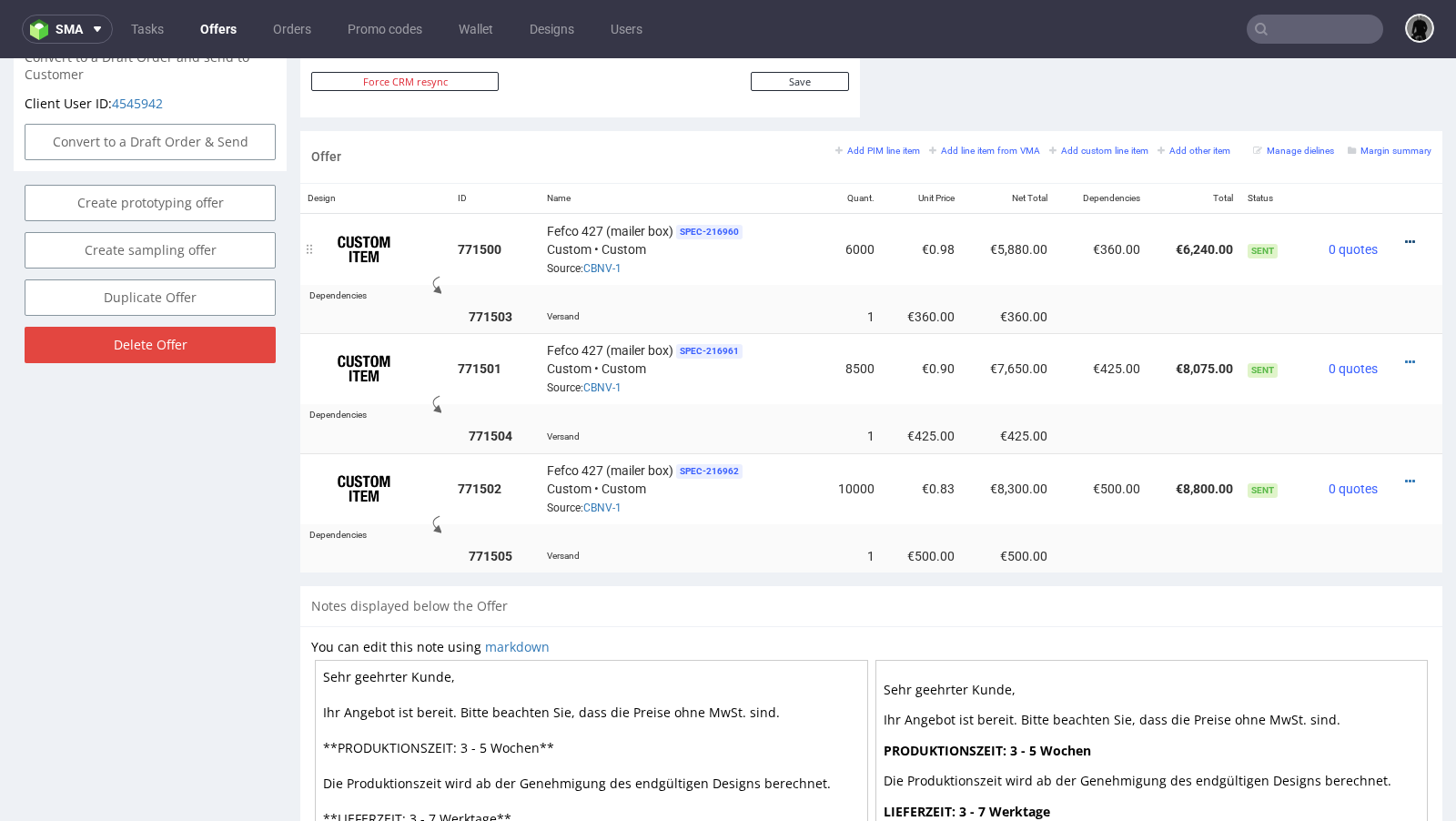
click at [1406, 236] on icon at bounding box center [1410, 241] width 10 height 13
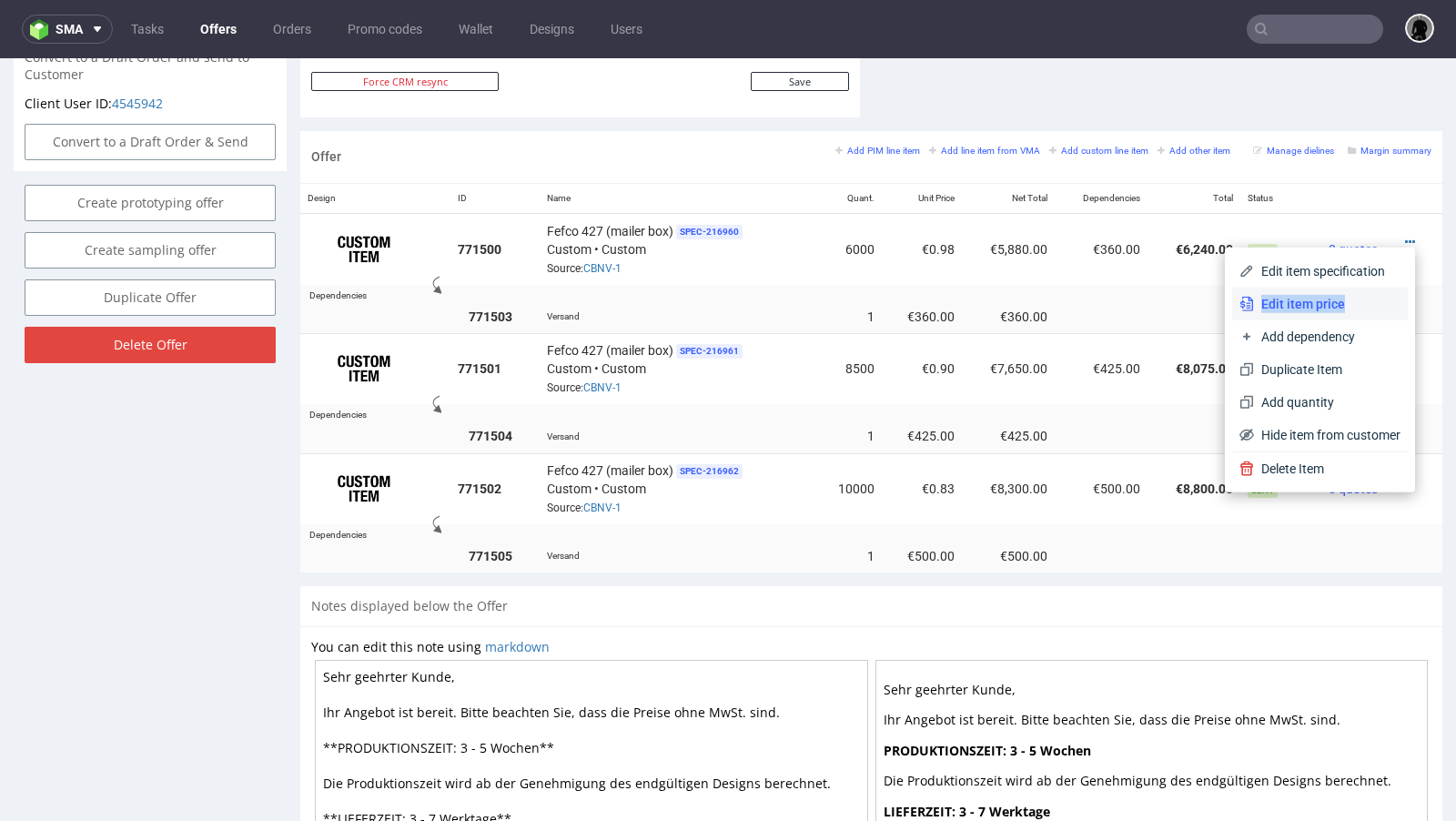
drag, startPoint x: 1335, startPoint y: 286, endPoint x: 1330, endPoint y: 303, distance: 17.7
click at [1330, 303] on div "Edit item specification Edit item price Add dependency Duplicate Item Add quant…" at bounding box center [1320, 353] width 176 height 197
click at [1299, 300] on span "Edit item price" at bounding box center [1327, 304] width 146 height 18
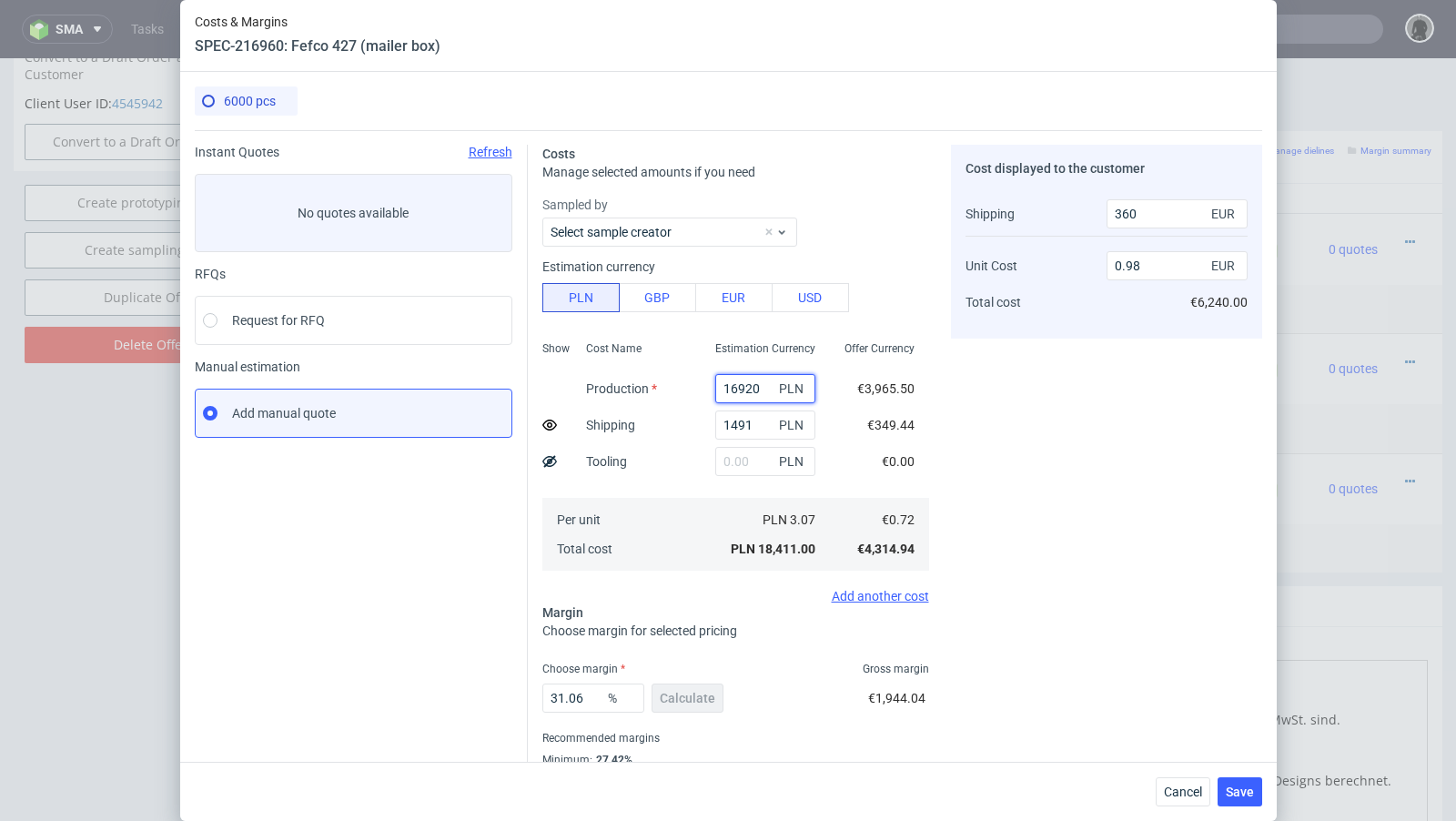
click at [744, 387] on input "16920" at bounding box center [765, 388] width 100 height 29
paste input "68"
type input "16680"
type input "0.97"
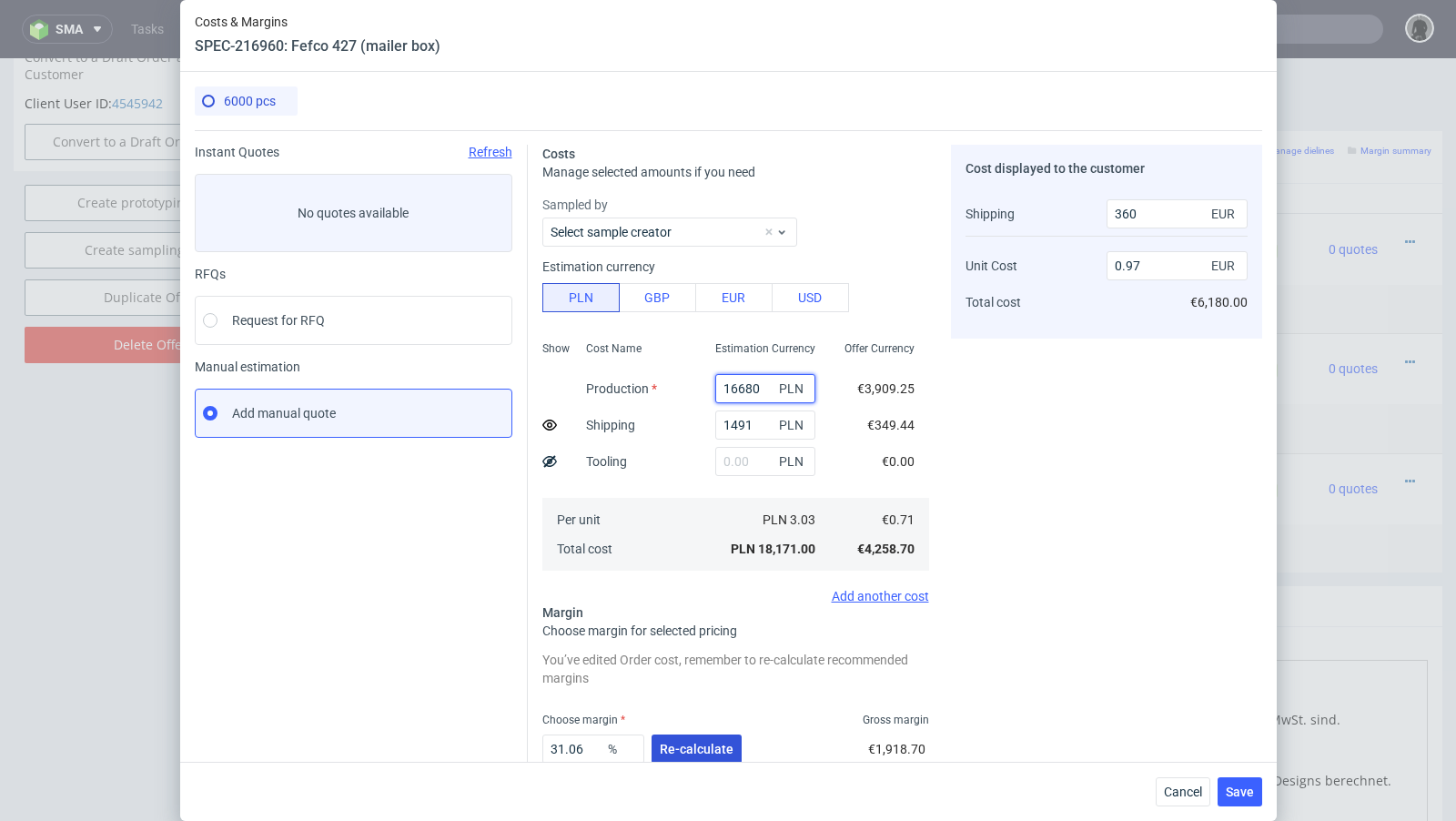
type input "16680"
click at [705, 745] on span "Re-calculate" at bounding box center [696, 749] width 74 height 13
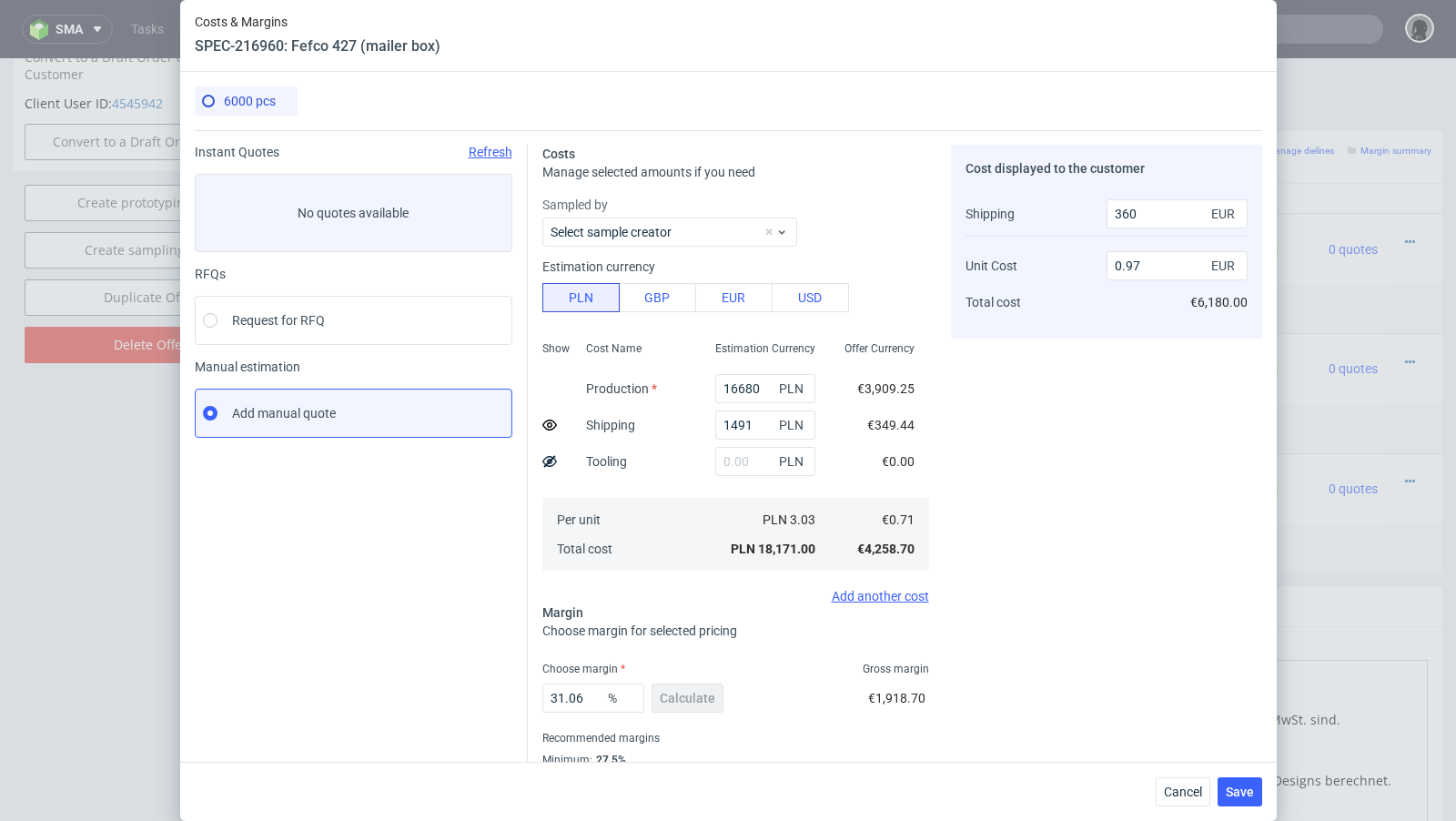
scroll to position [51, 0]
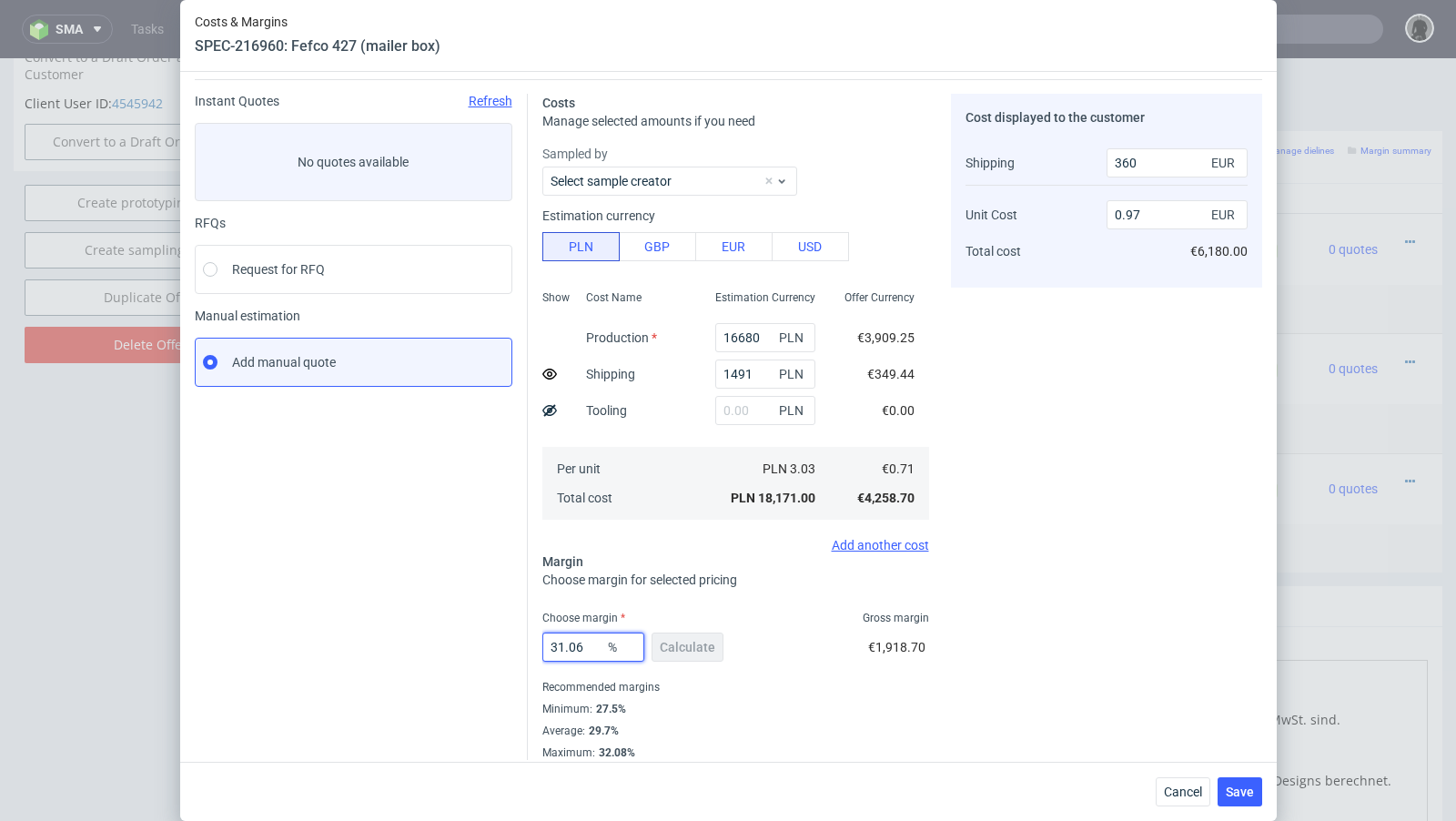
drag, startPoint x: 589, startPoint y: 652, endPoint x: 571, endPoint y: 646, distance: 19.0
click at [571, 646] on input "31.06" at bounding box center [592, 646] width 102 height 29
type input "31.4"
type input "0.98"
type input "31.97"
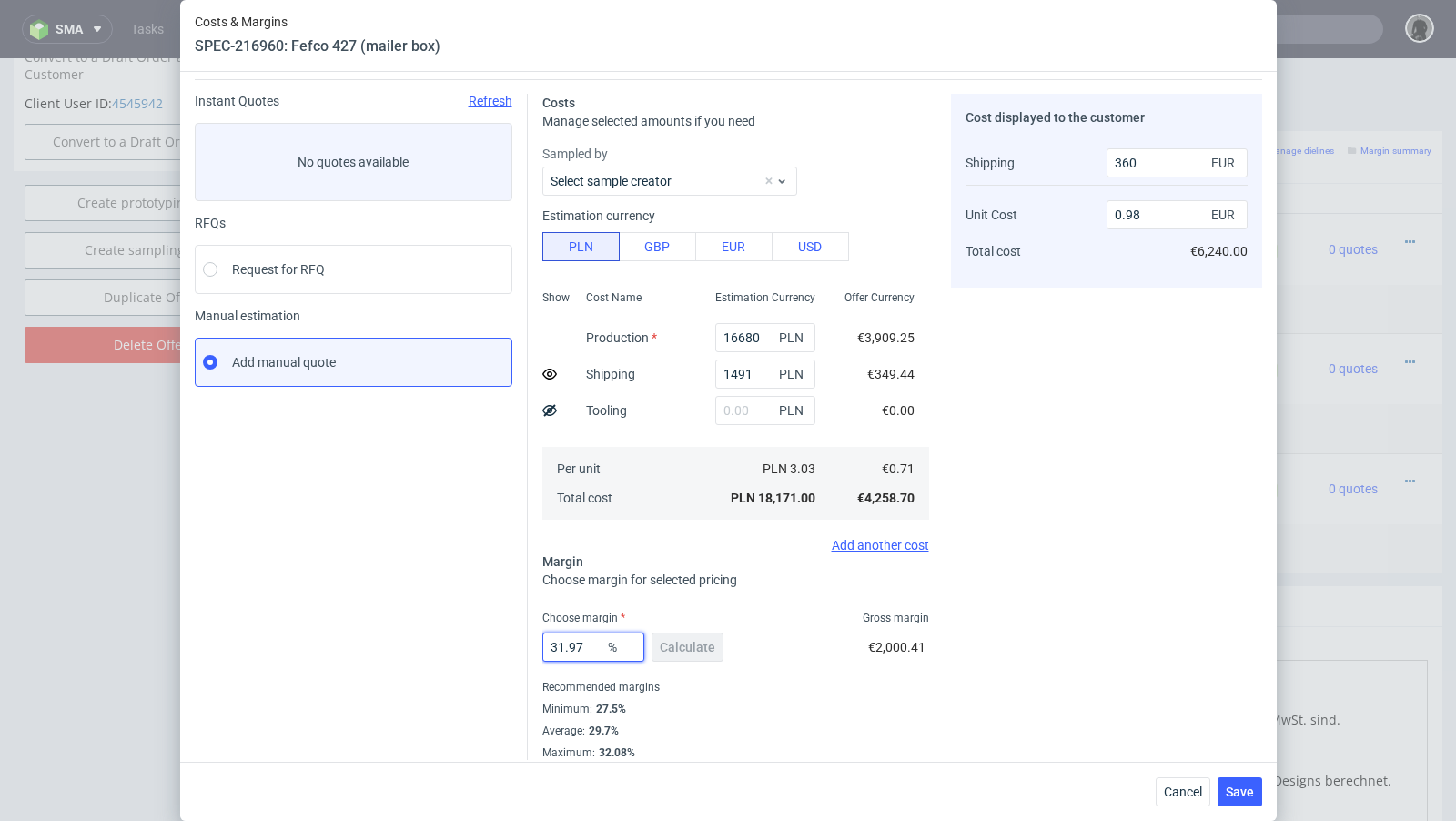
type input "0.99"
type input "31.96"
type input "0.98"
type input "31.96"
click at [531, 550] on div "Costs Manage selected amounts if you need Sampled by Select sample creator Esti…" at bounding box center [895, 419] width 734 height 681
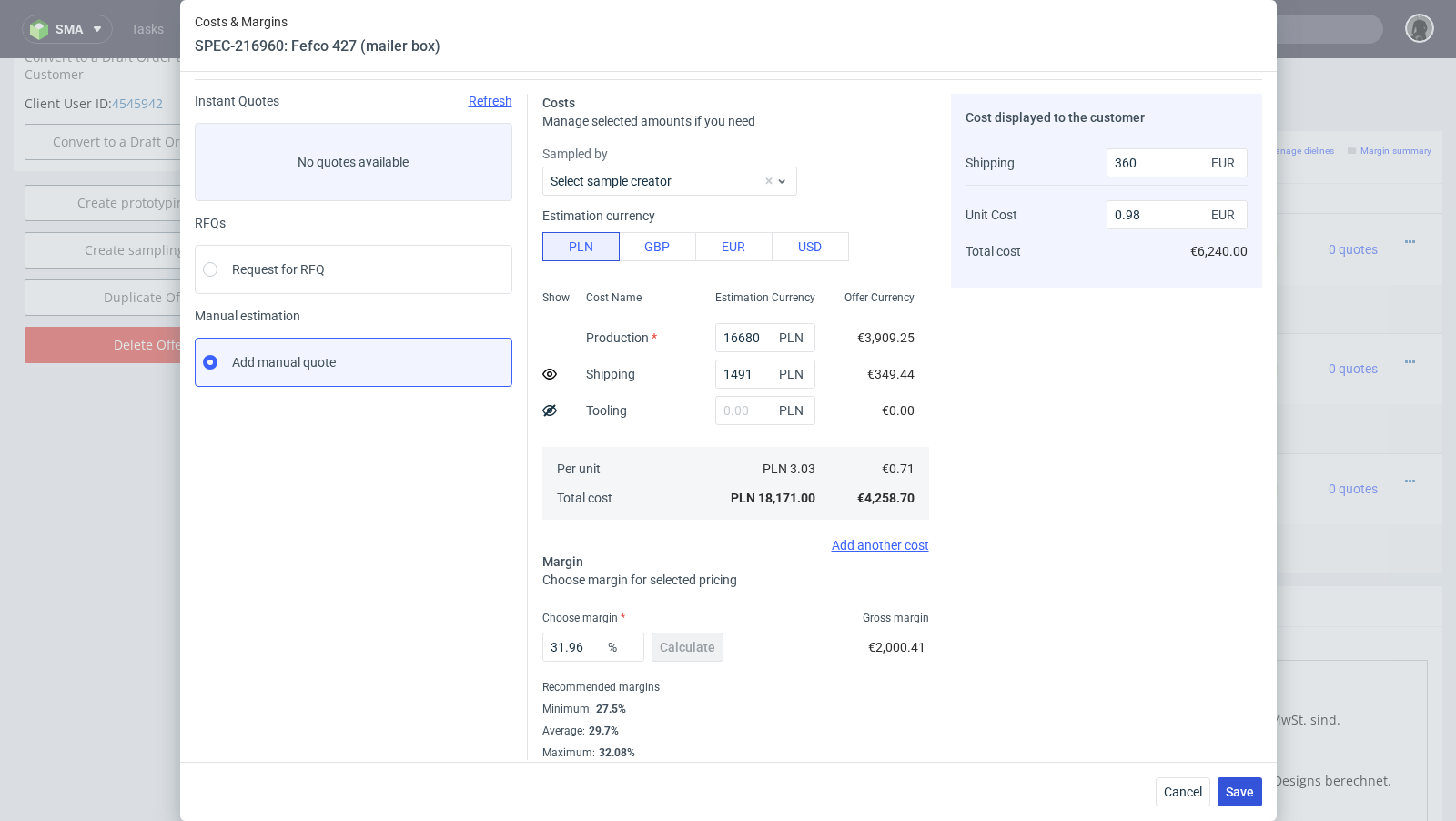
click at [1234, 780] on button "Save" at bounding box center [1239, 791] width 45 height 29
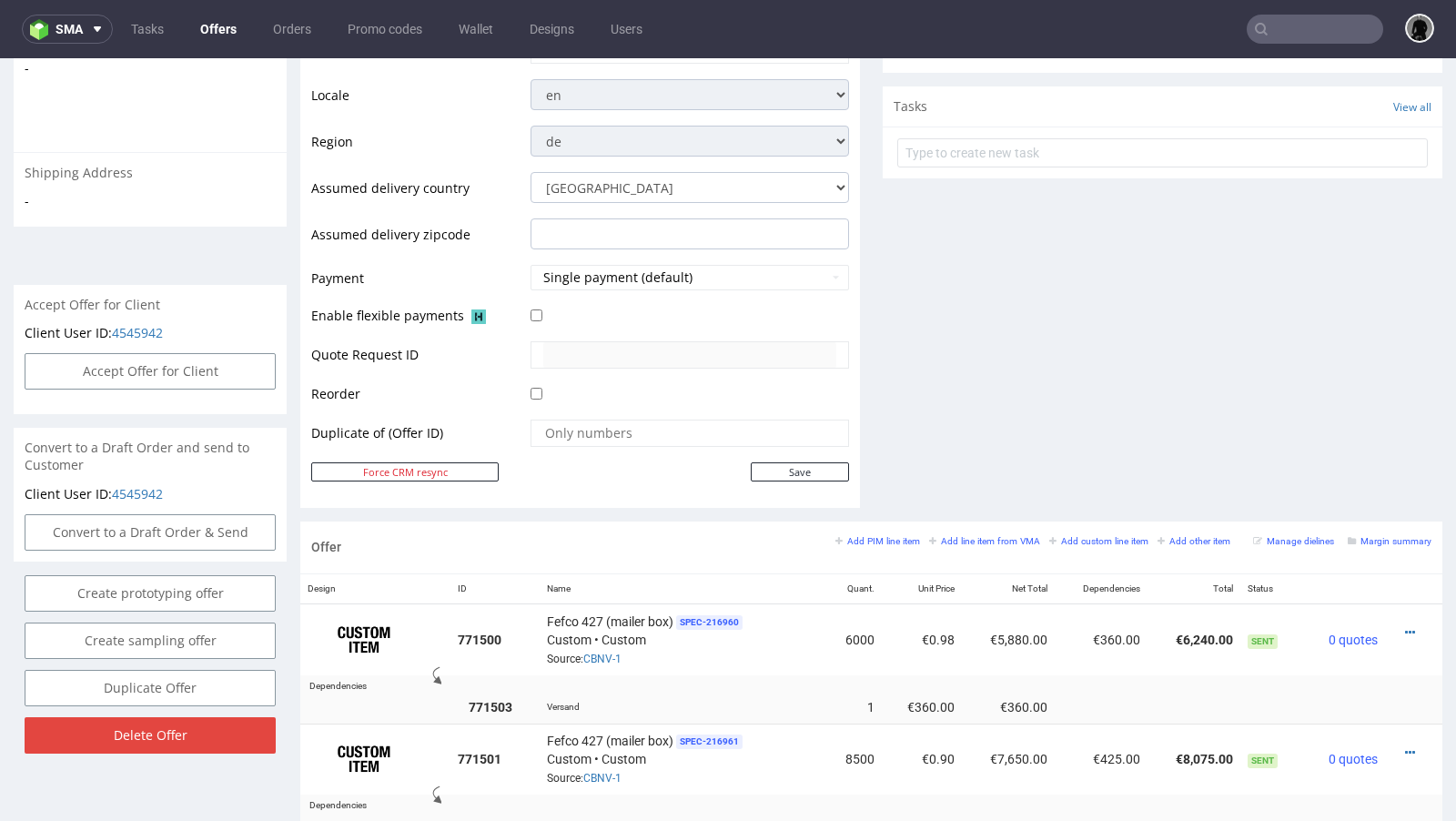
scroll to position [0, 0]
